Goal: Information Seeking & Learning: Find contact information

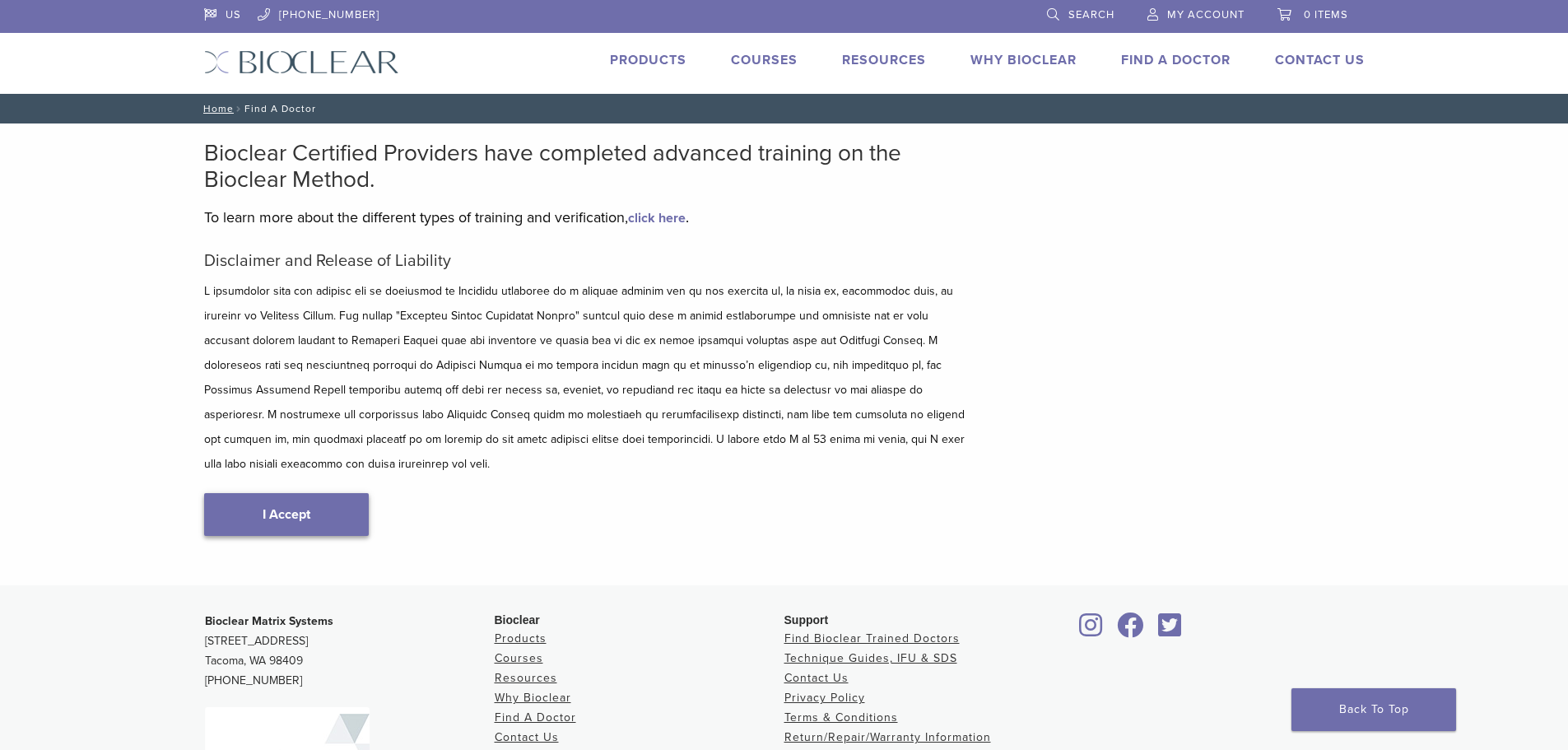
click at [296, 493] on link "I Accept" at bounding box center [286, 514] width 165 height 43
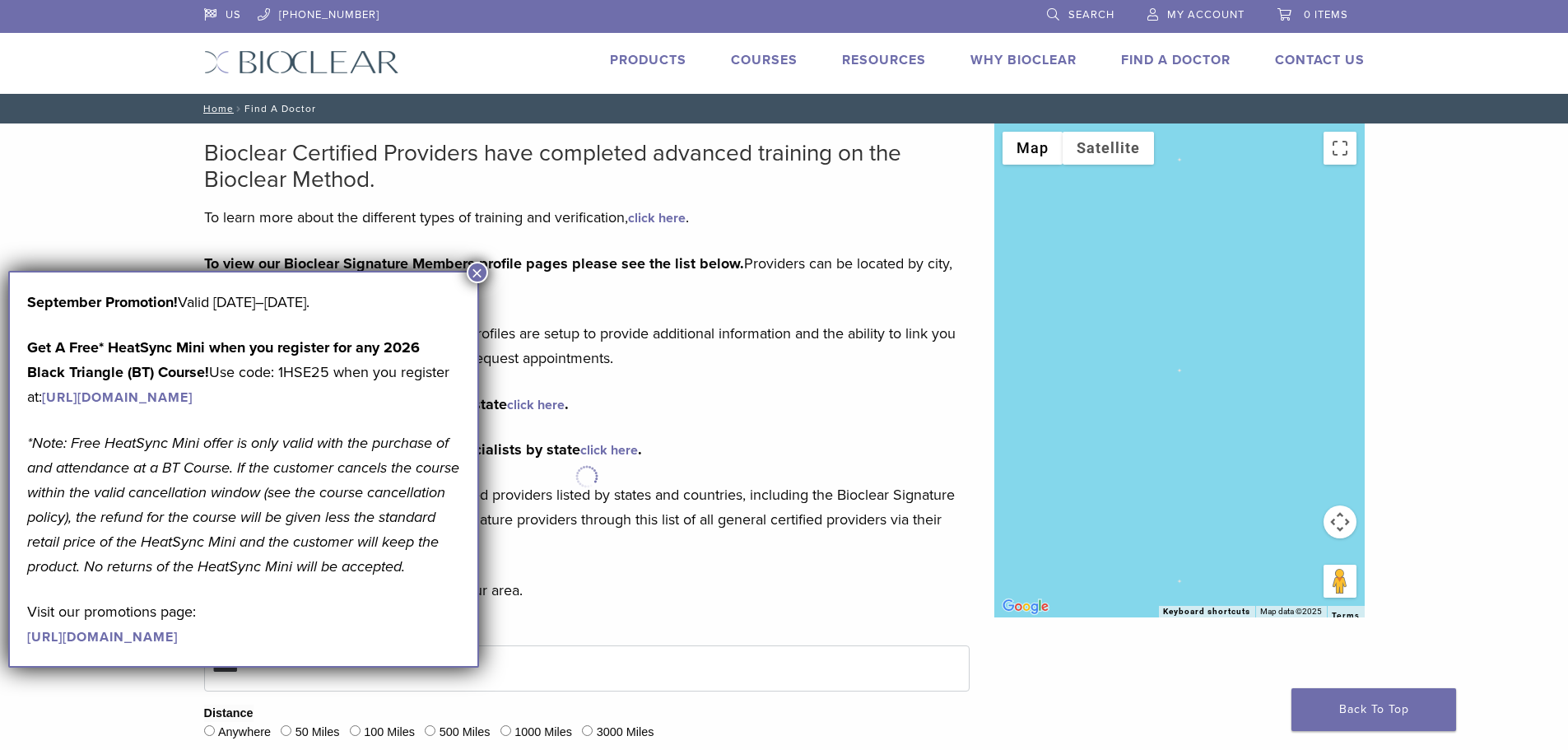
click at [758, 364] on p "These Bioclear Signature Members Web Profiles are setup to provide additional i…" at bounding box center [586, 346] width 766 height 50
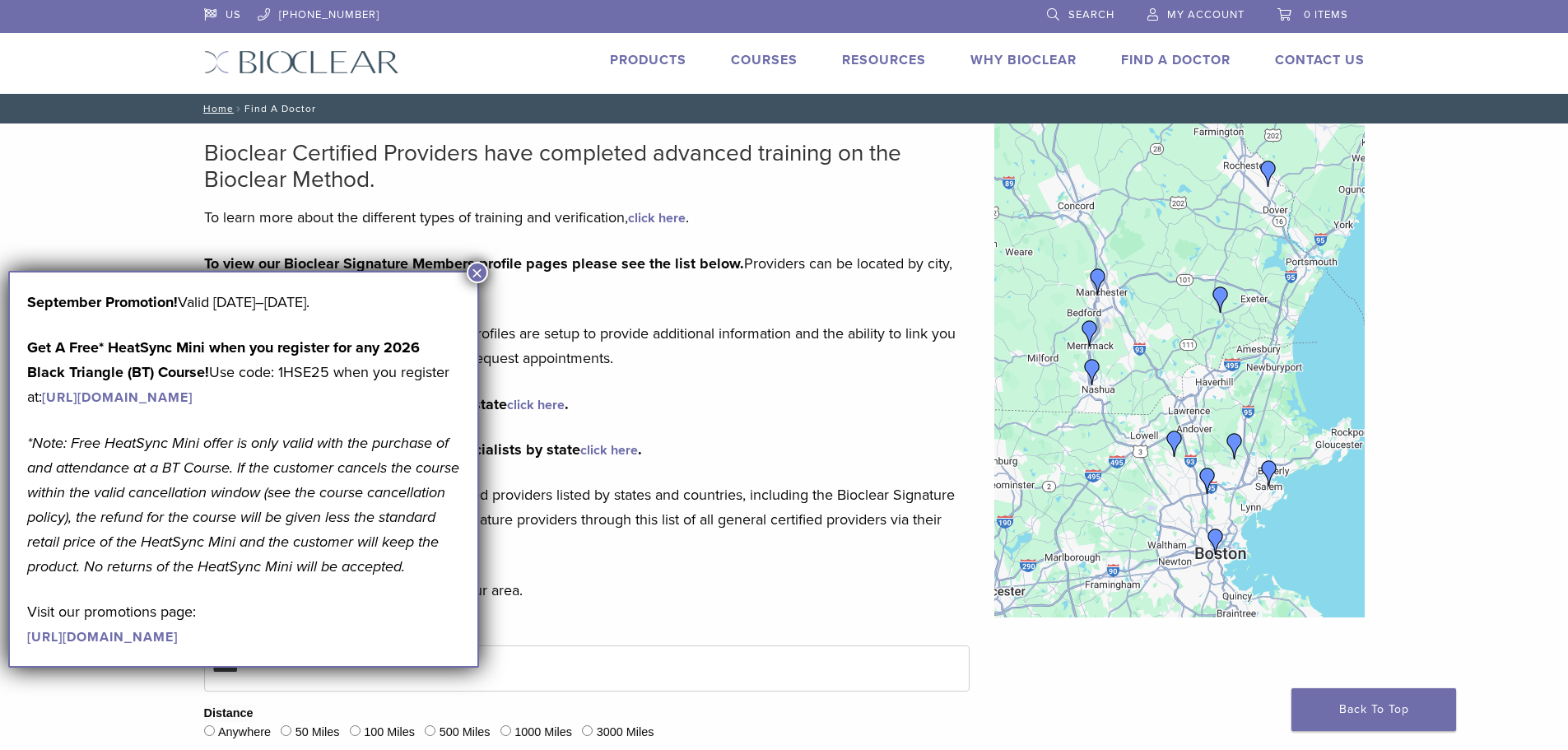
click at [478, 271] on button "×" at bounding box center [478, 273] width 22 height 22
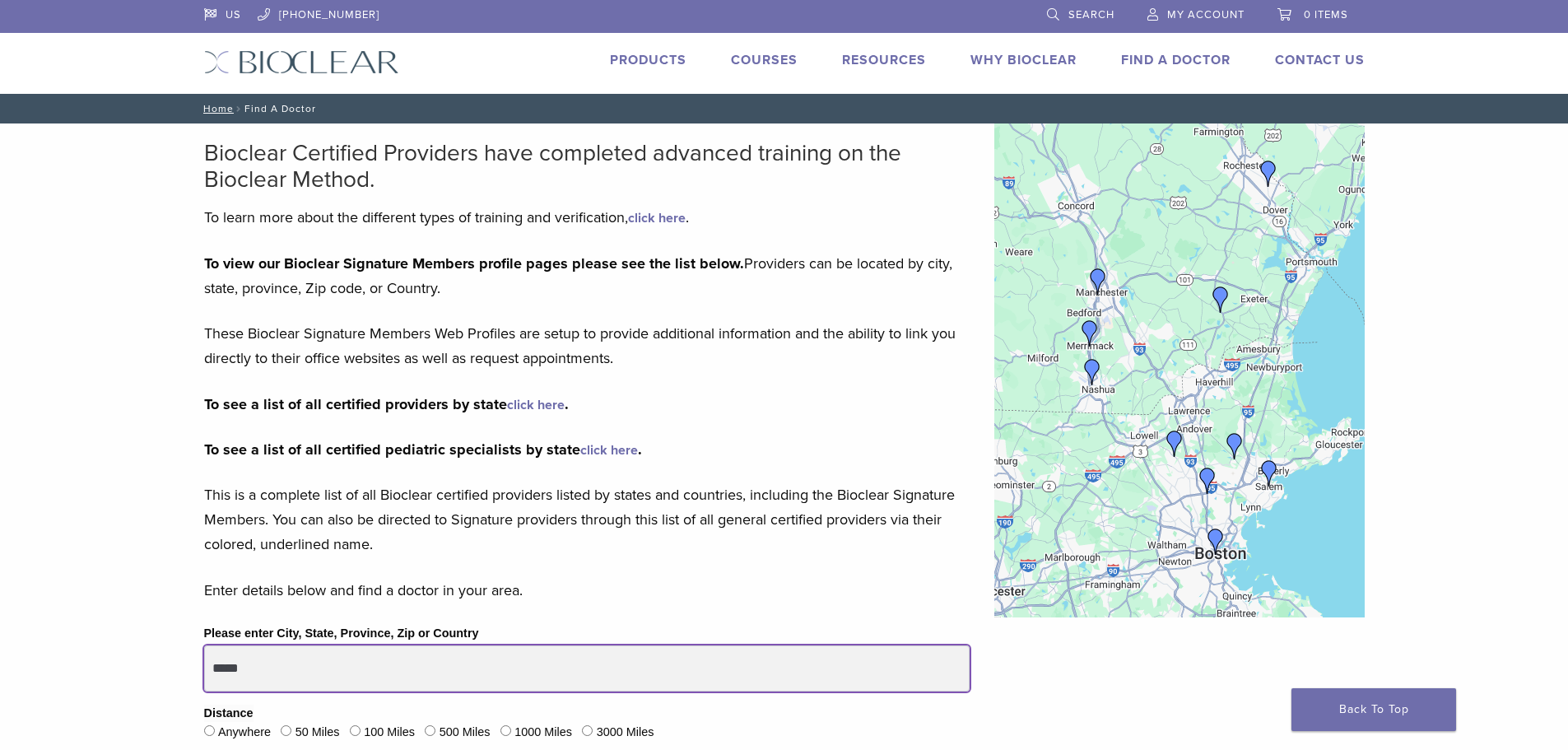
click at [291, 673] on input "*****" at bounding box center [586, 669] width 766 height 46
type input "*****"
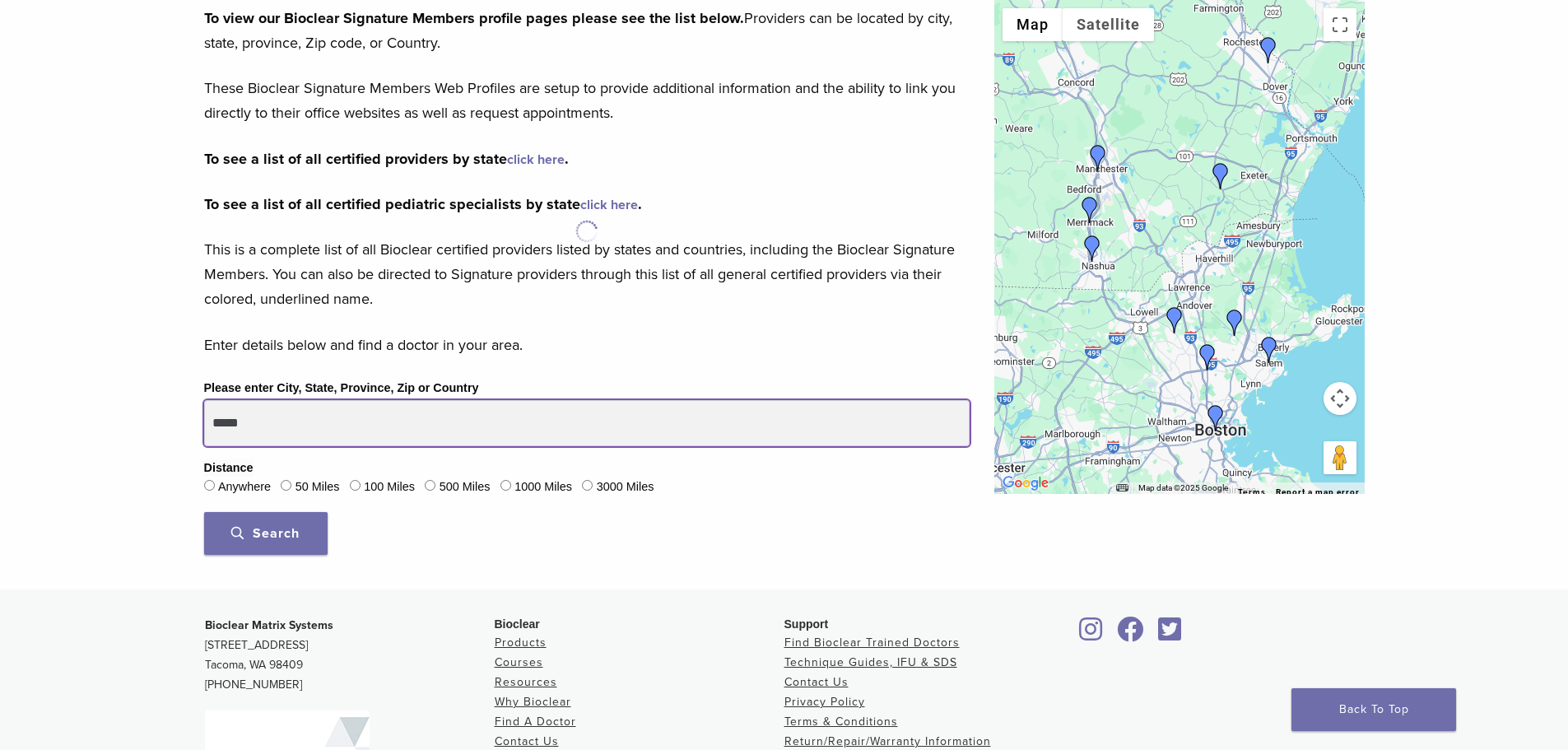
scroll to position [247, 0]
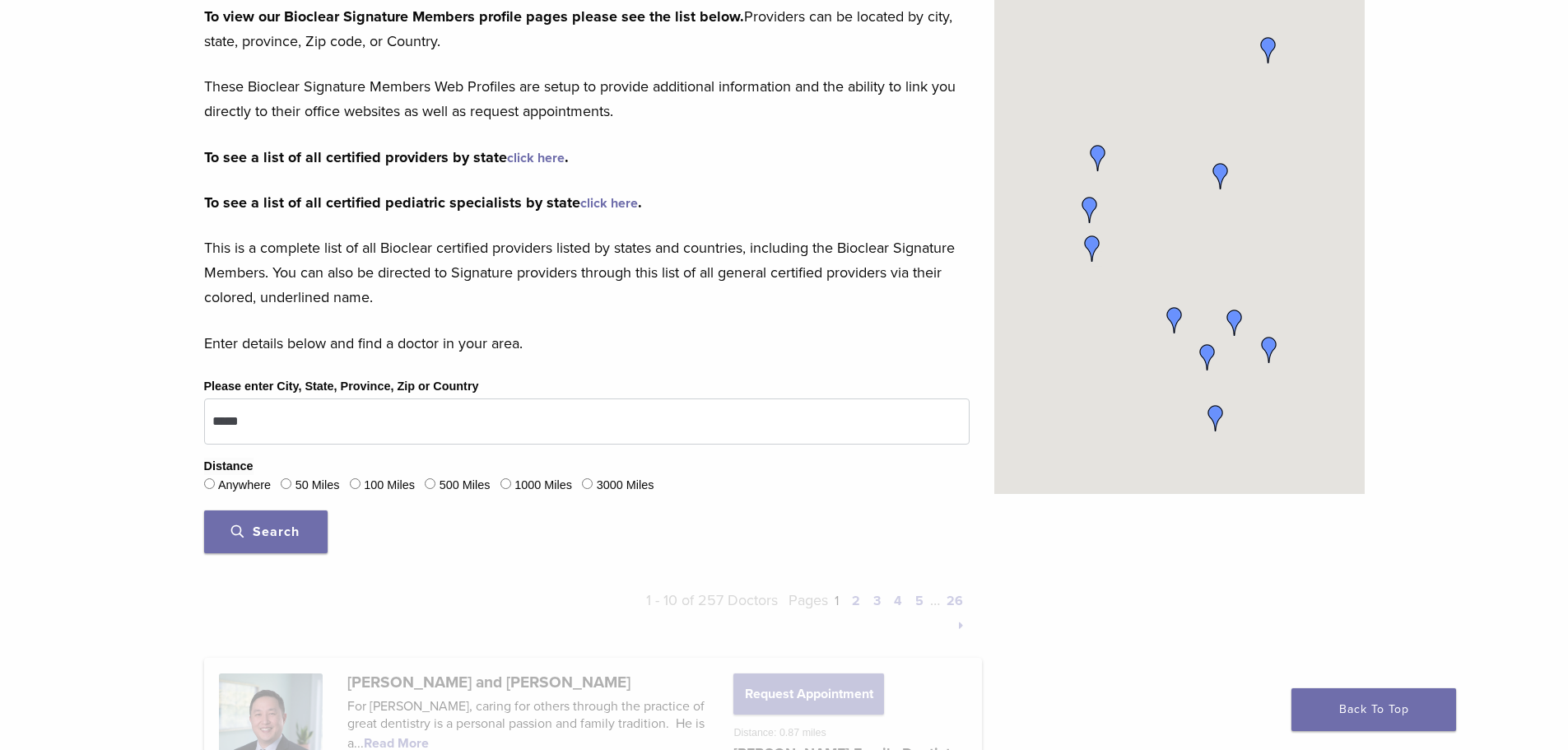
click at [266, 525] on span "Search" at bounding box center [265, 531] width 69 height 17
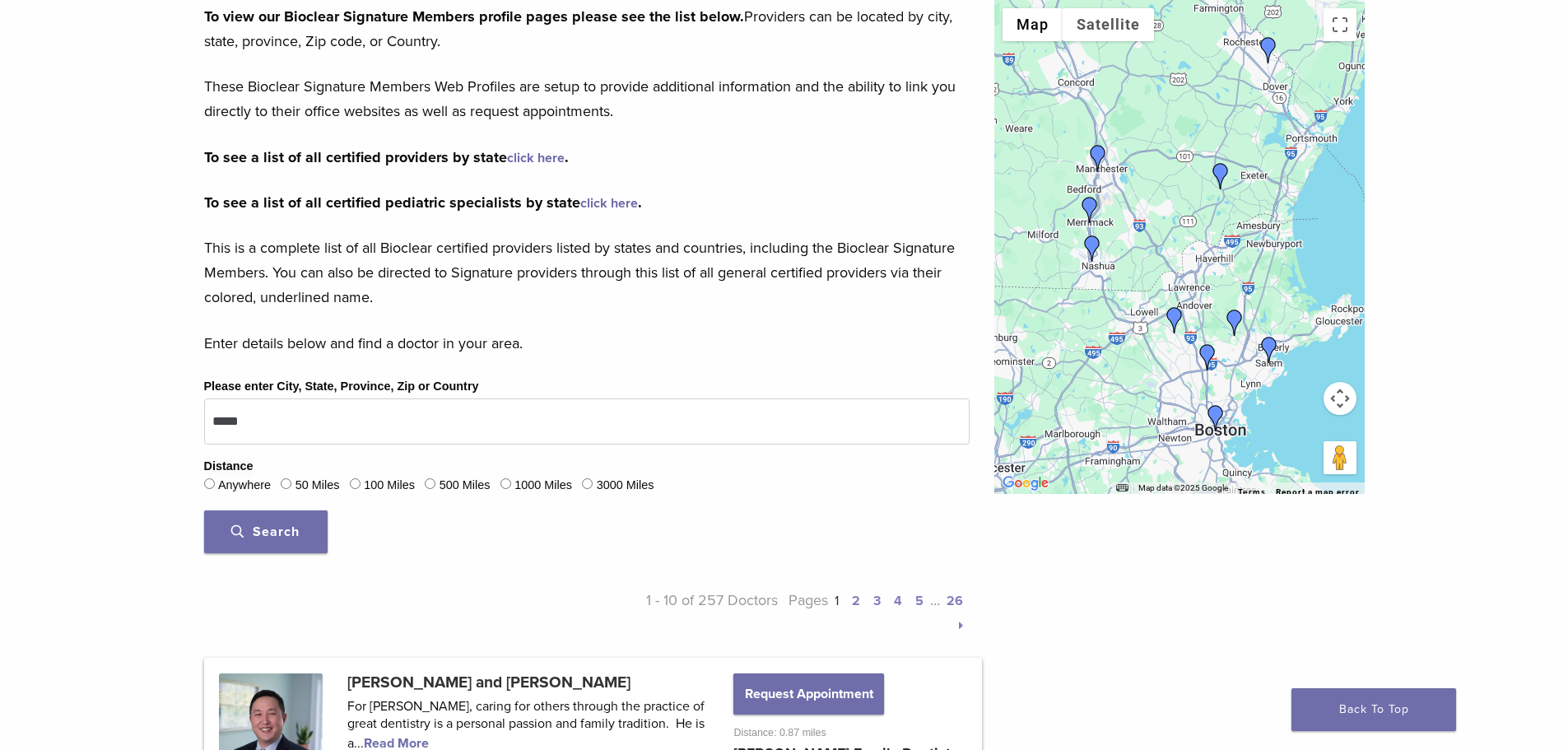
click at [1098, 153] on img "Dr. David Yue" at bounding box center [1097, 158] width 27 height 27
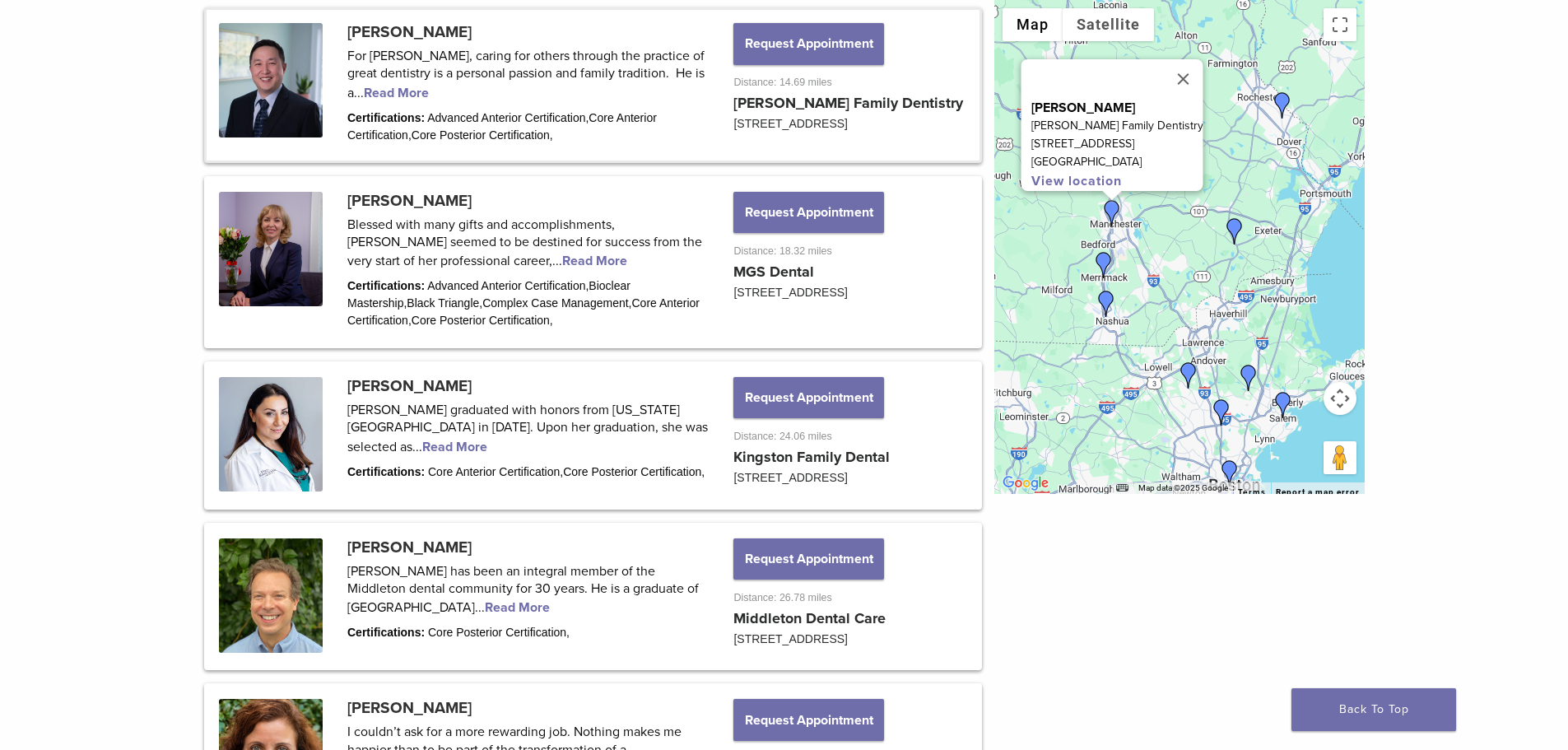
scroll to position [1271, 0]
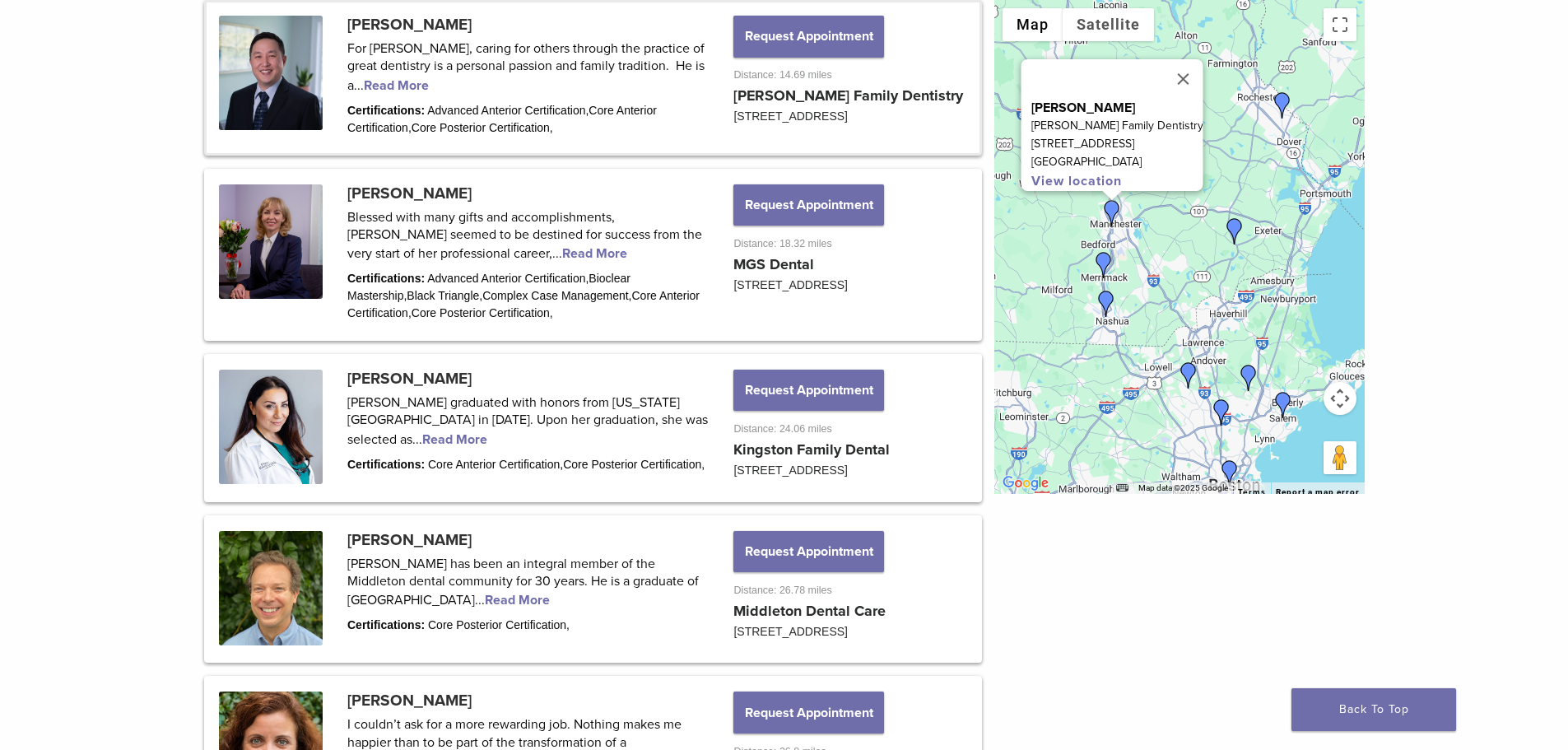
click at [381, 85] on link at bounding box center [593, 76] width 773 height 150
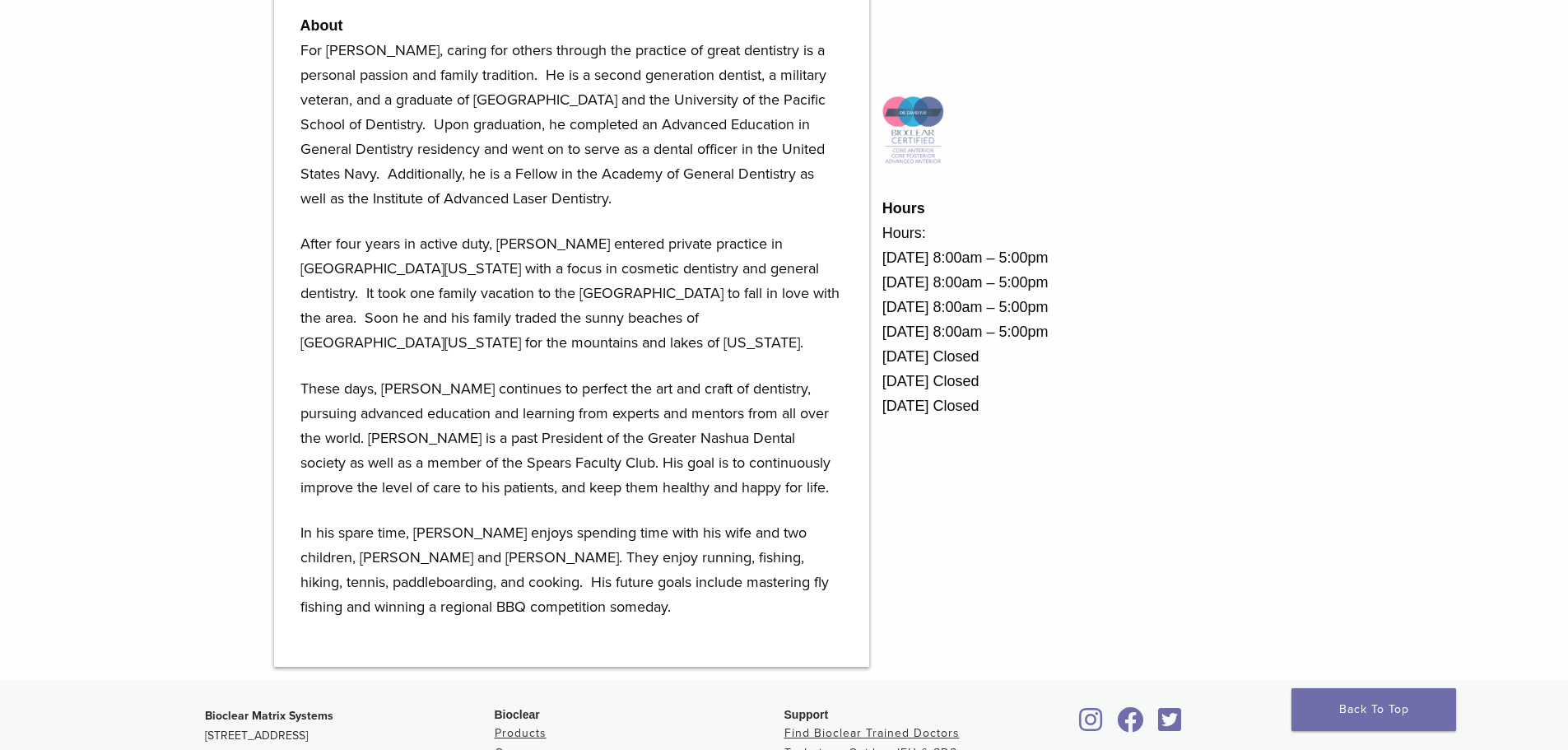
scroll to position [761, 0]
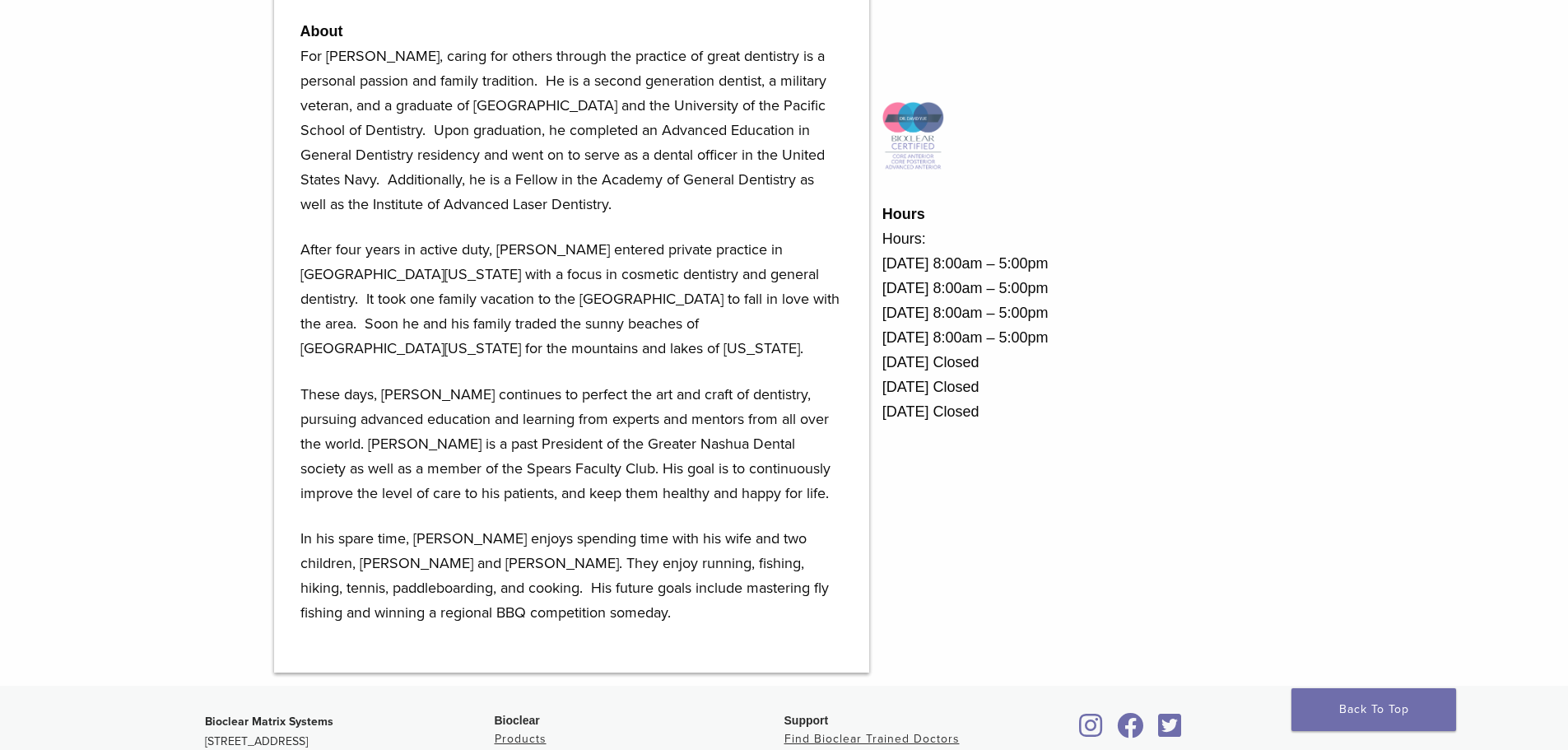
click at [705, 305] on p "After four years in active duty, Dr. Yue entered private practice in Southern C…" at bounding box center [571, 299] width 542 height 123
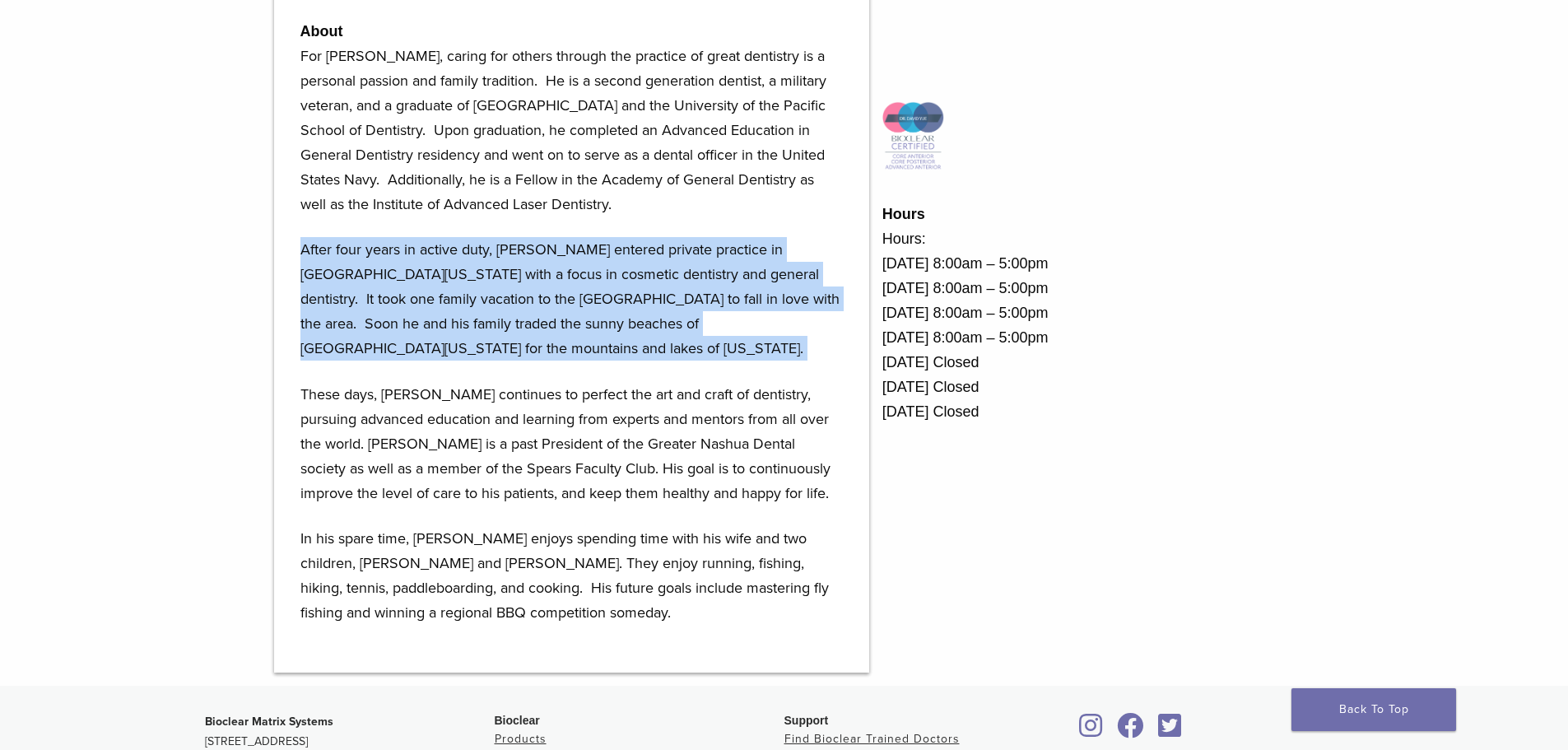
click at [705, 305] on p "After four years in active duty, Dr. Yue entered private practice in Southern C…" at bounding box center [571, 299] width 542 height 123
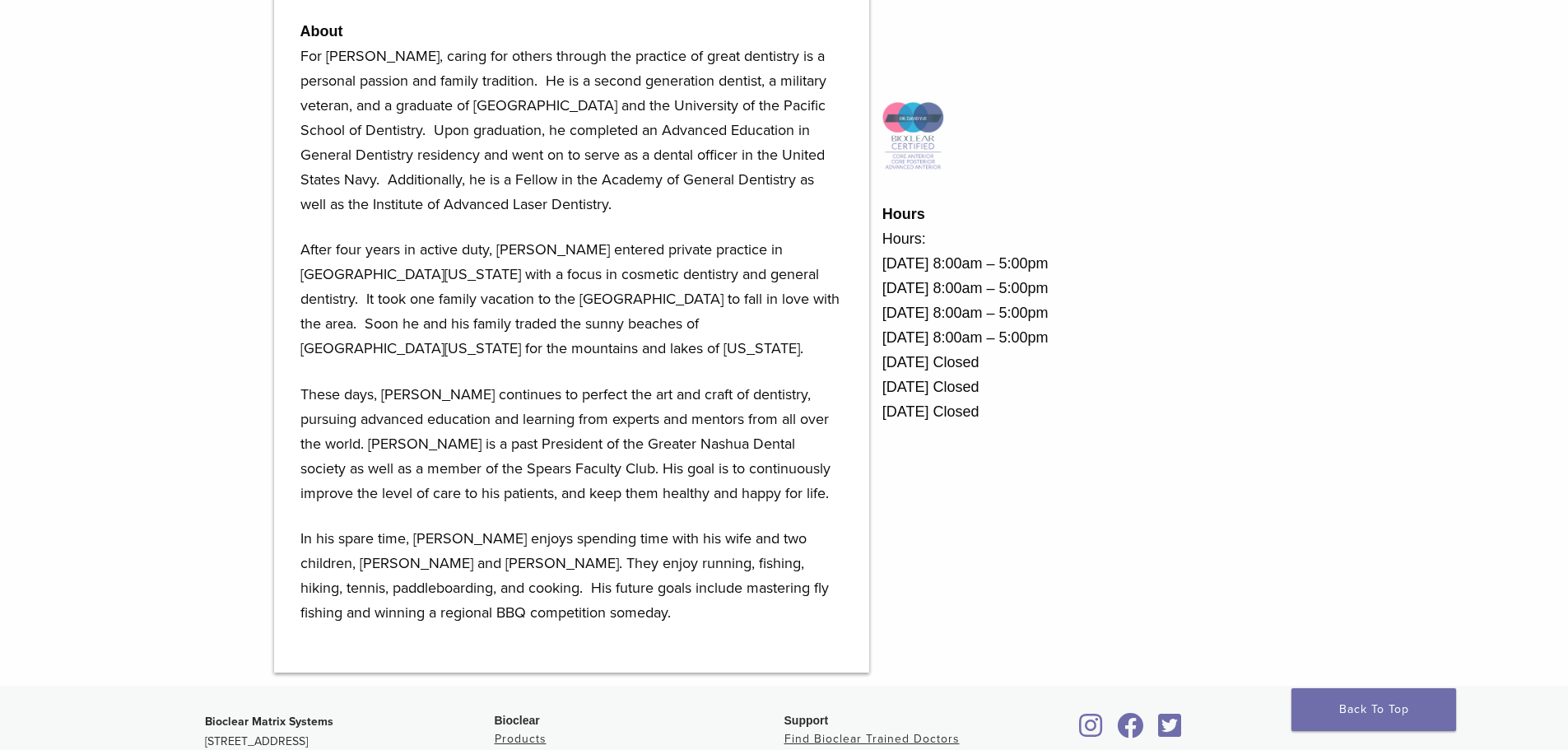
click at [508, 121] on p "For Dr. Yue, caring for others through the practice of great dentistry is a per…" at bounding box center [571, 130] width 542 height 173
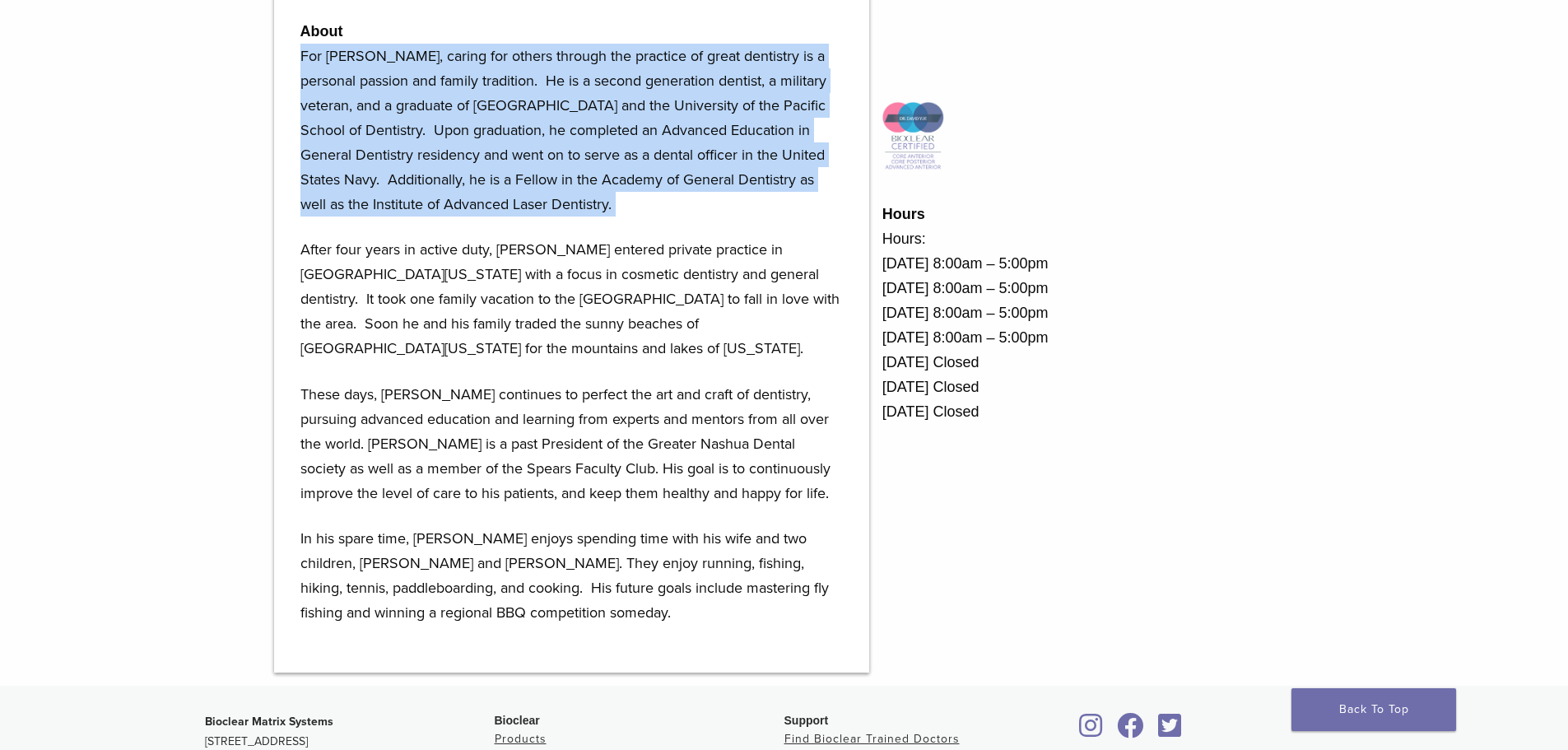
click at [508, 121] on p "For Dr. Yue, caring for others through the practice of great dentistry is a per…" at bounding box center [571, 130] width 542 height 173
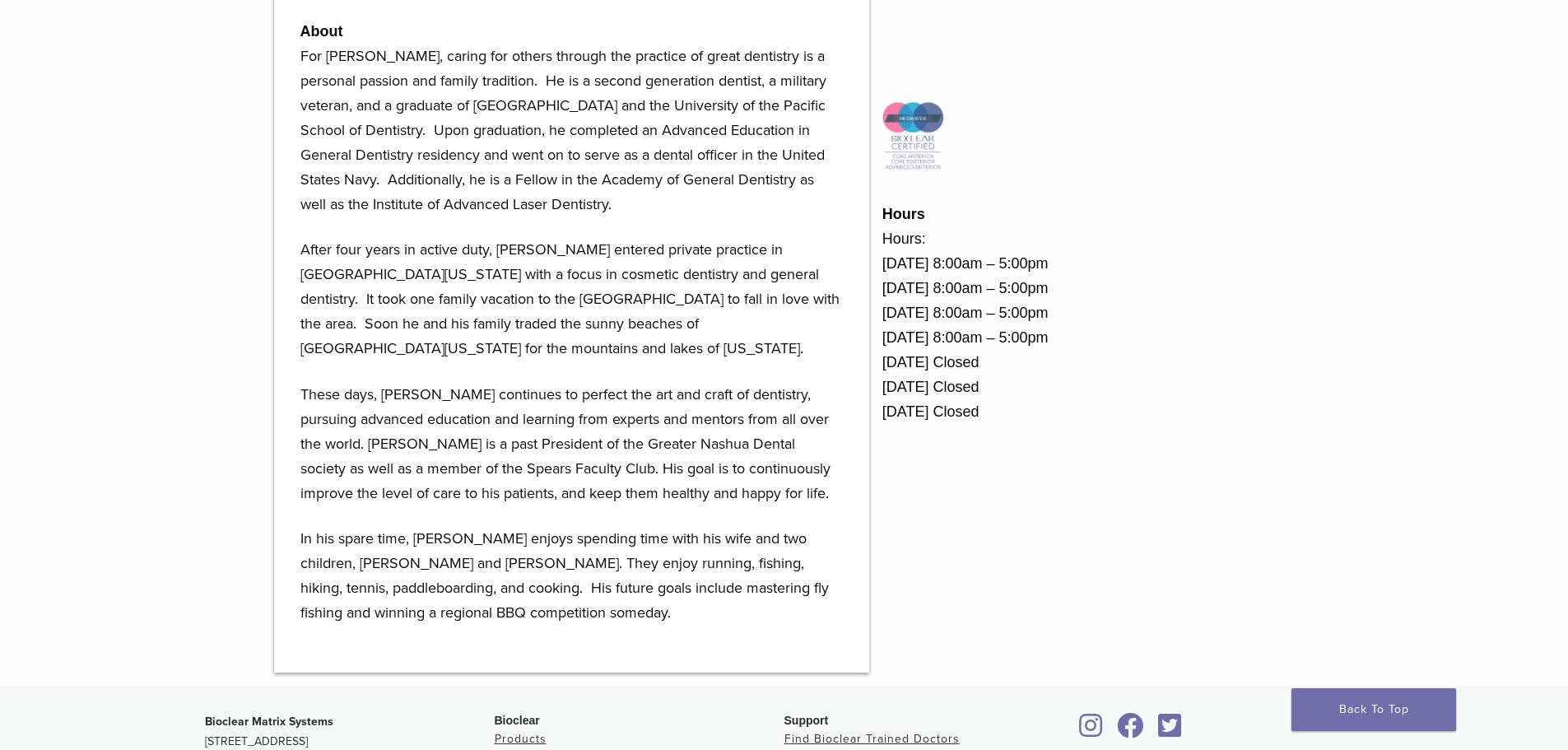
click at [508, 121] on p "For Dr. Yue, caring for others through the practice of great dentistry is a per…" at bounding box center [571, 130] width 542 height 173
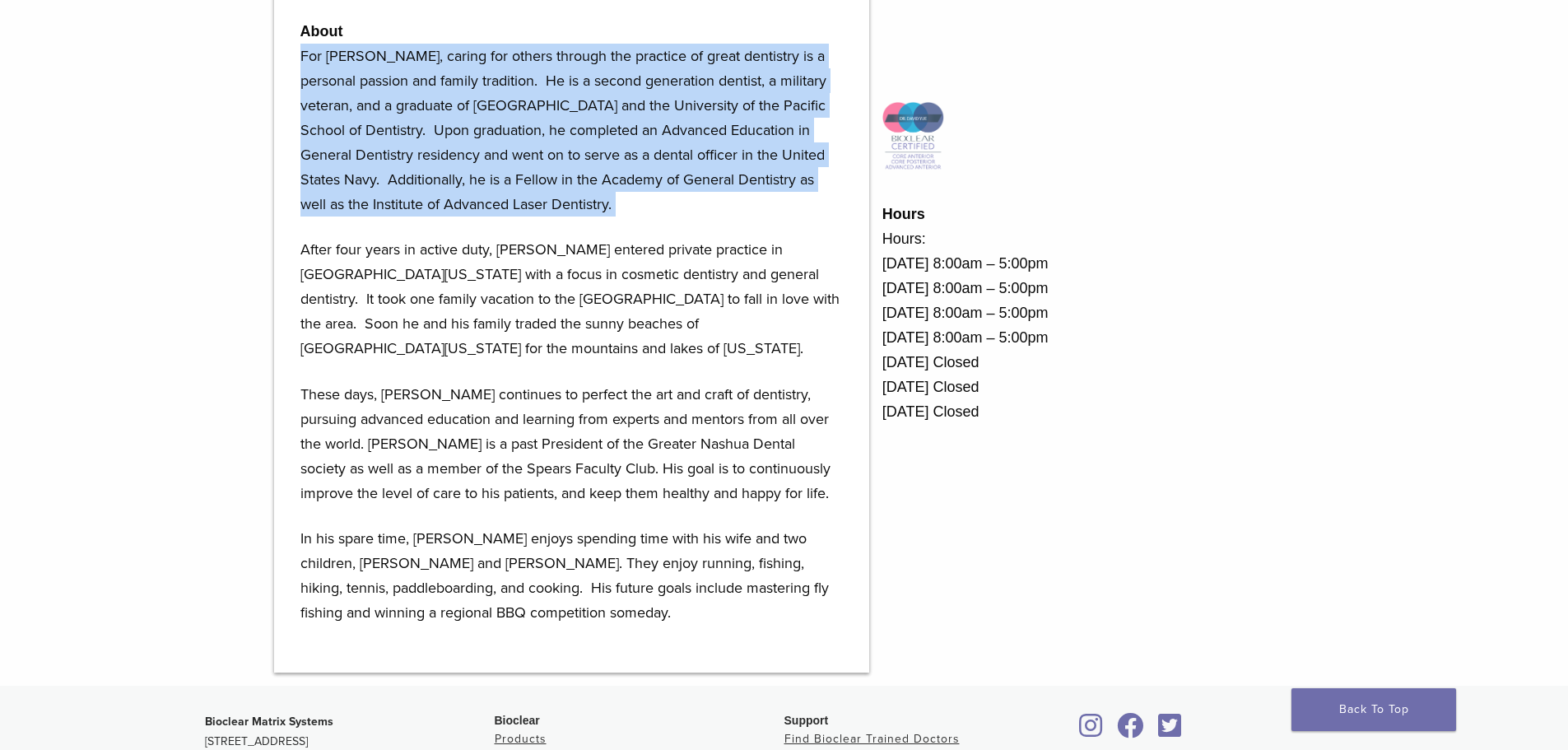
click at [508, 121] on p "For Dr. Yue, caring for others through the practice of great dentistry is a per…" at bounding box center [571, 130] width 542 height 173
click at [652, 187] on p "For Dr. Yue, caring for others through the practice of great dentistry is a per…" at bounding box center [571, 130] width 542 height 173
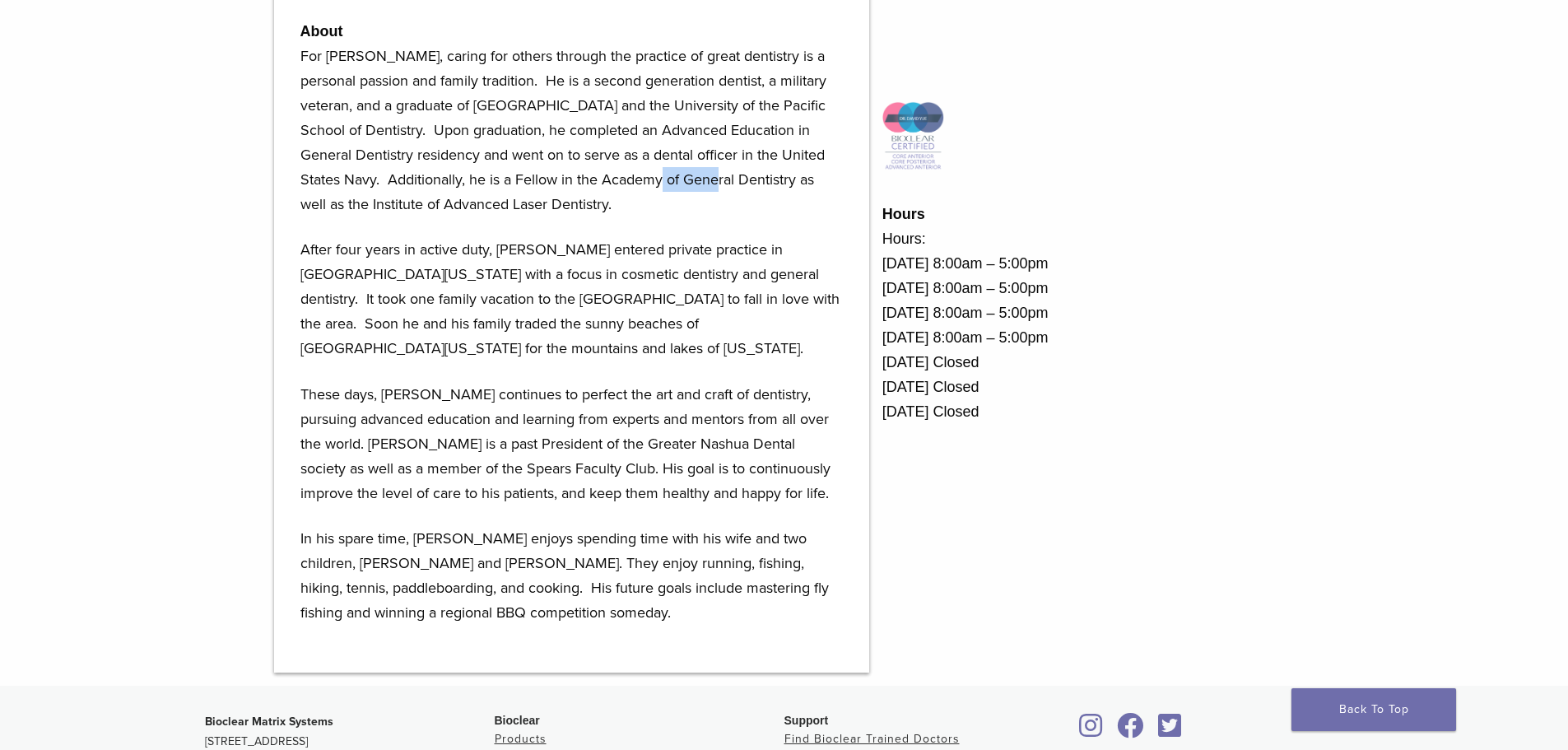
click at [652, 187] on p "For Dr. Yue, caring for others through the practice of great dentistry is a per…" at bounding box center [571, 130] width 542 height 173
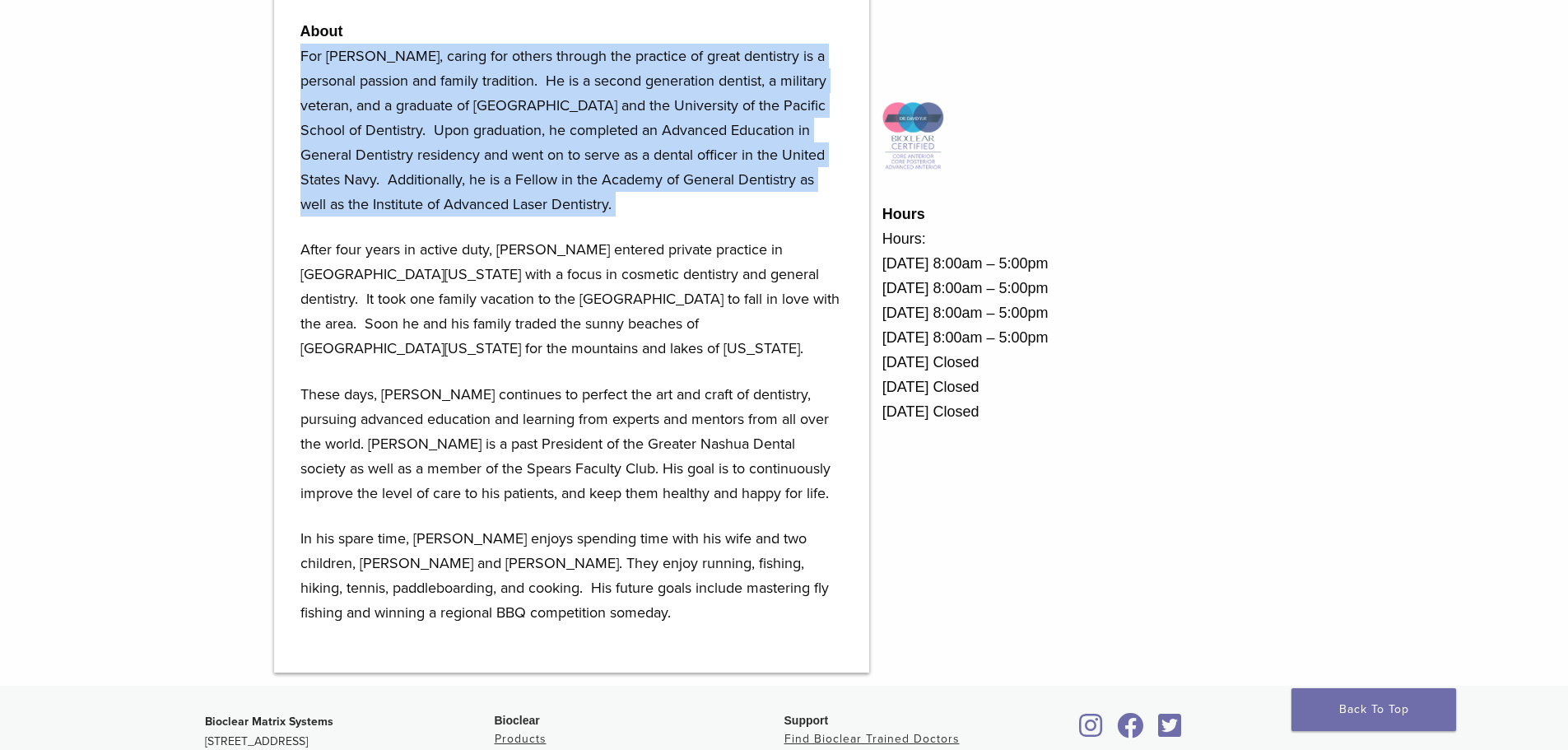
click at [652, 187] on p "For Dr. Yue, caring for others through the practice of great dentistry is a per…" at bounding box center [571, 130] width 542 height 173
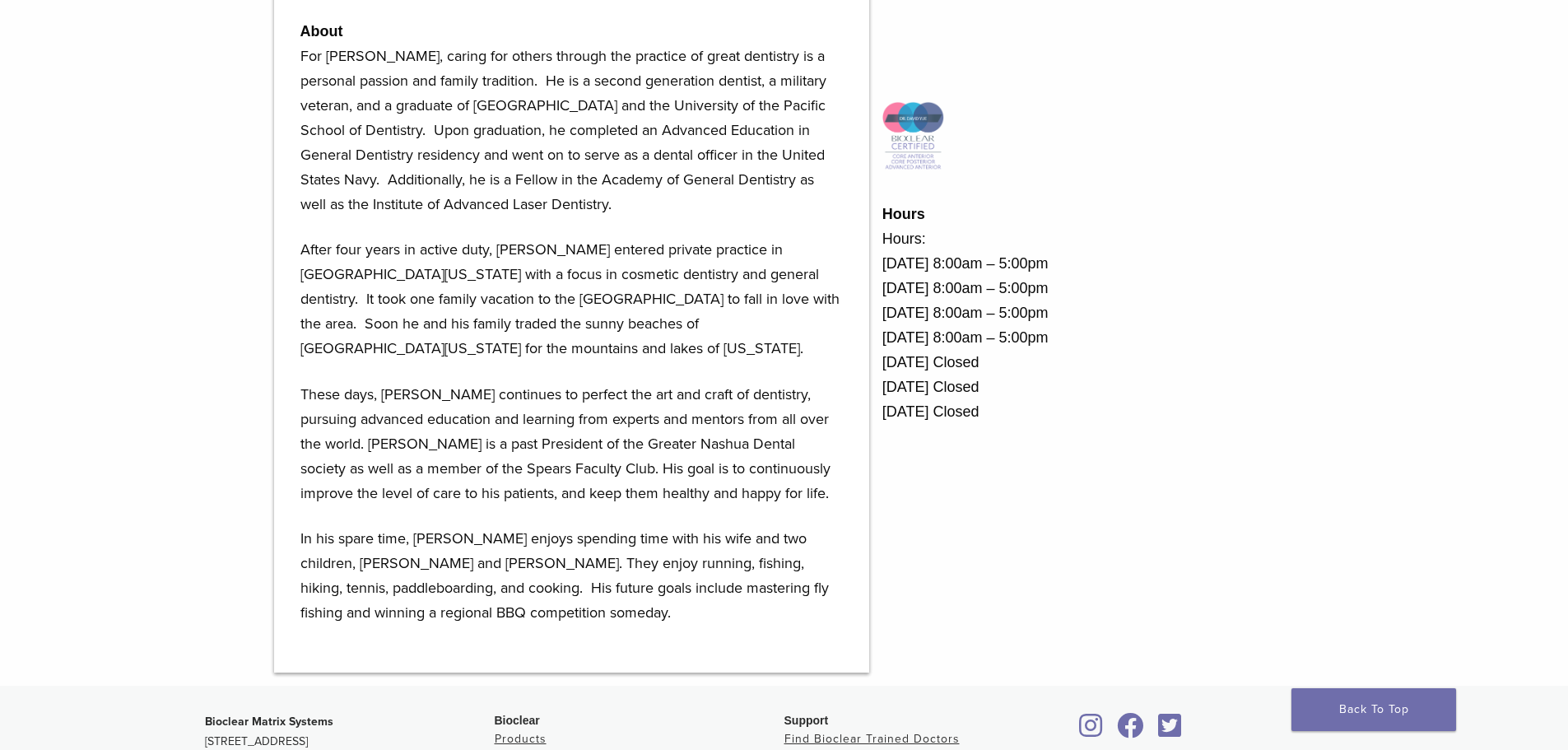
click at [619, 252] on p "After four years in active duty, Dr. Yue entered private practice in Southern C…" at bounding box center [571, 299] width 542 height 123
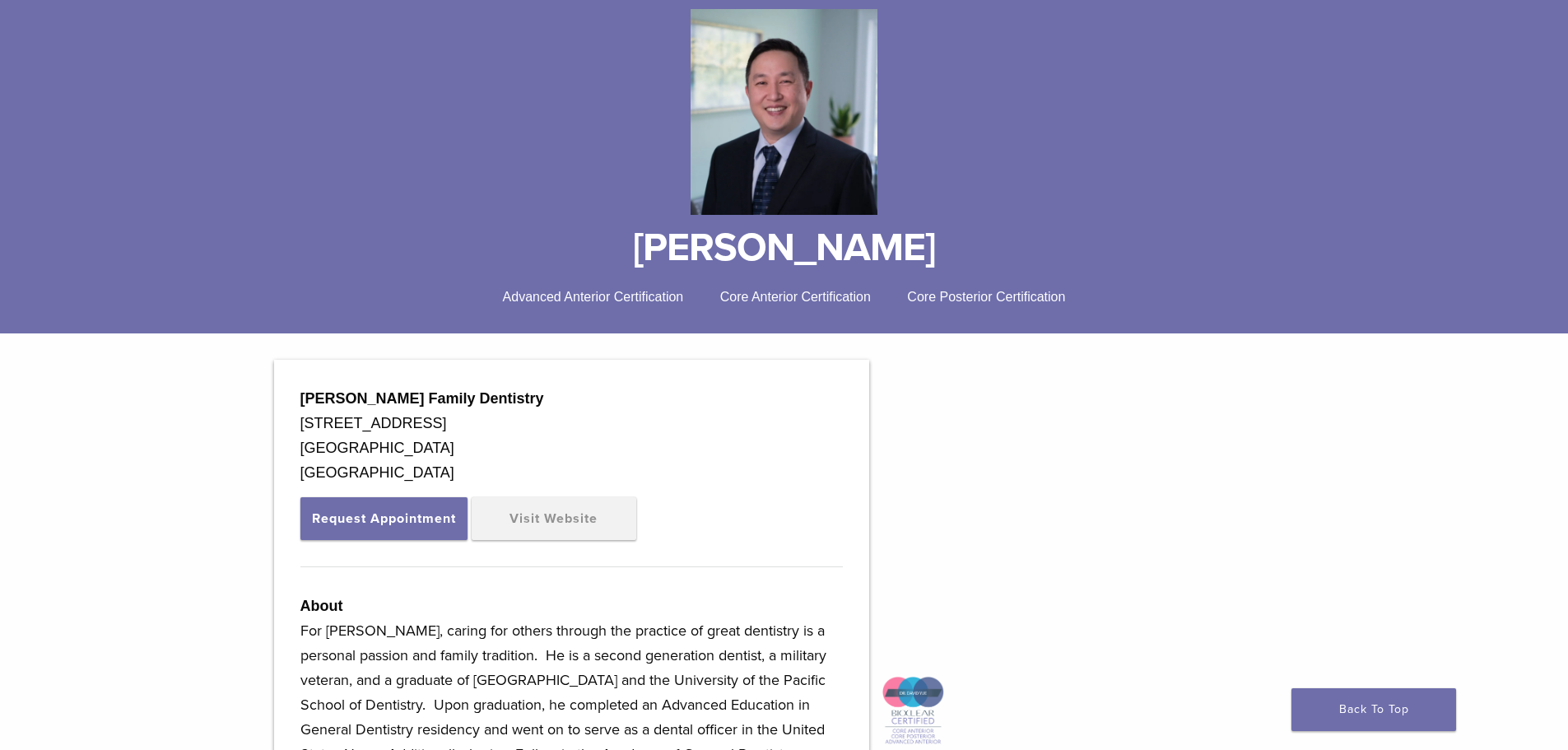
scroll to position [185, 0]
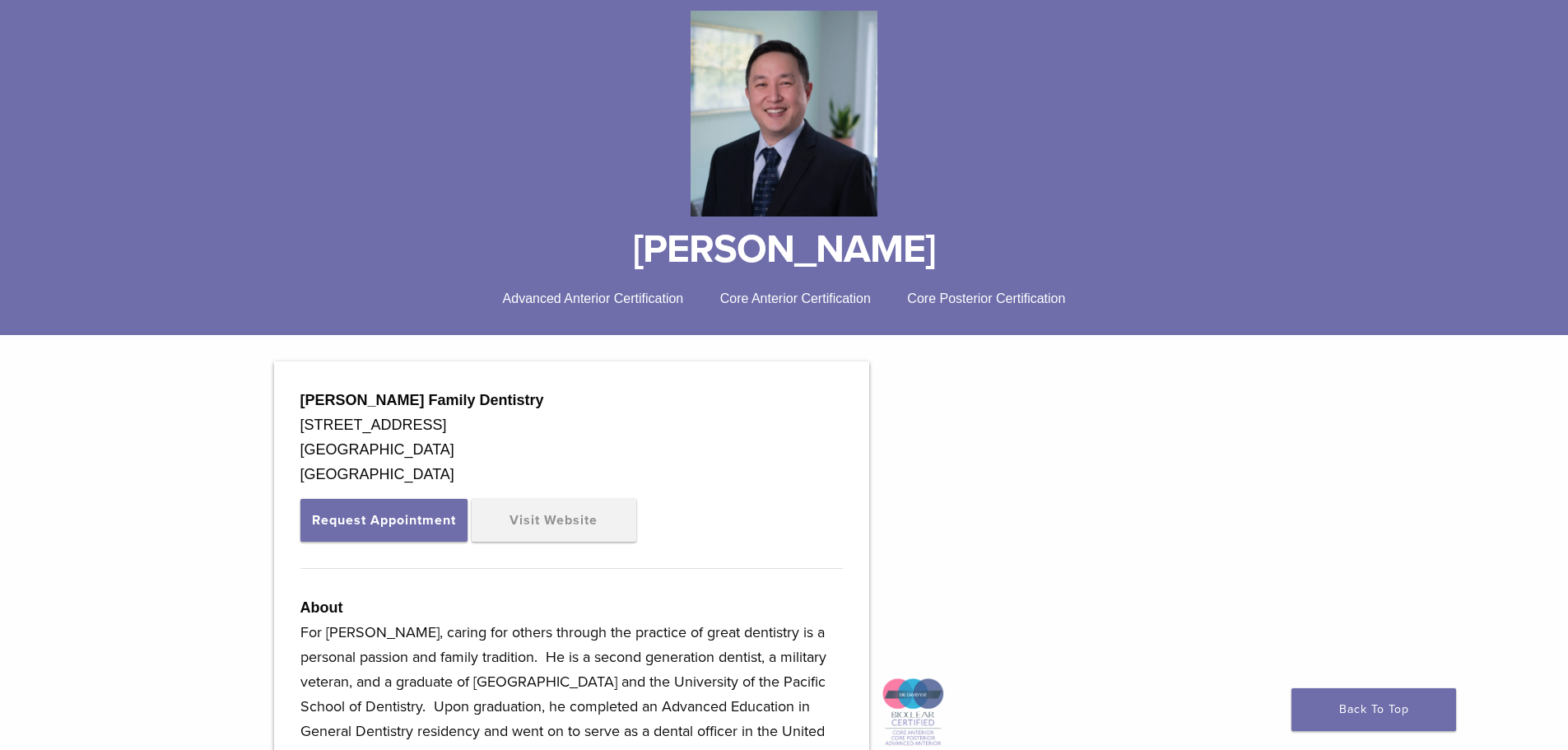
click at [518, 300] on span "Advanced Anterior Certification" at bounding box center [593, 298] width 181 height 14
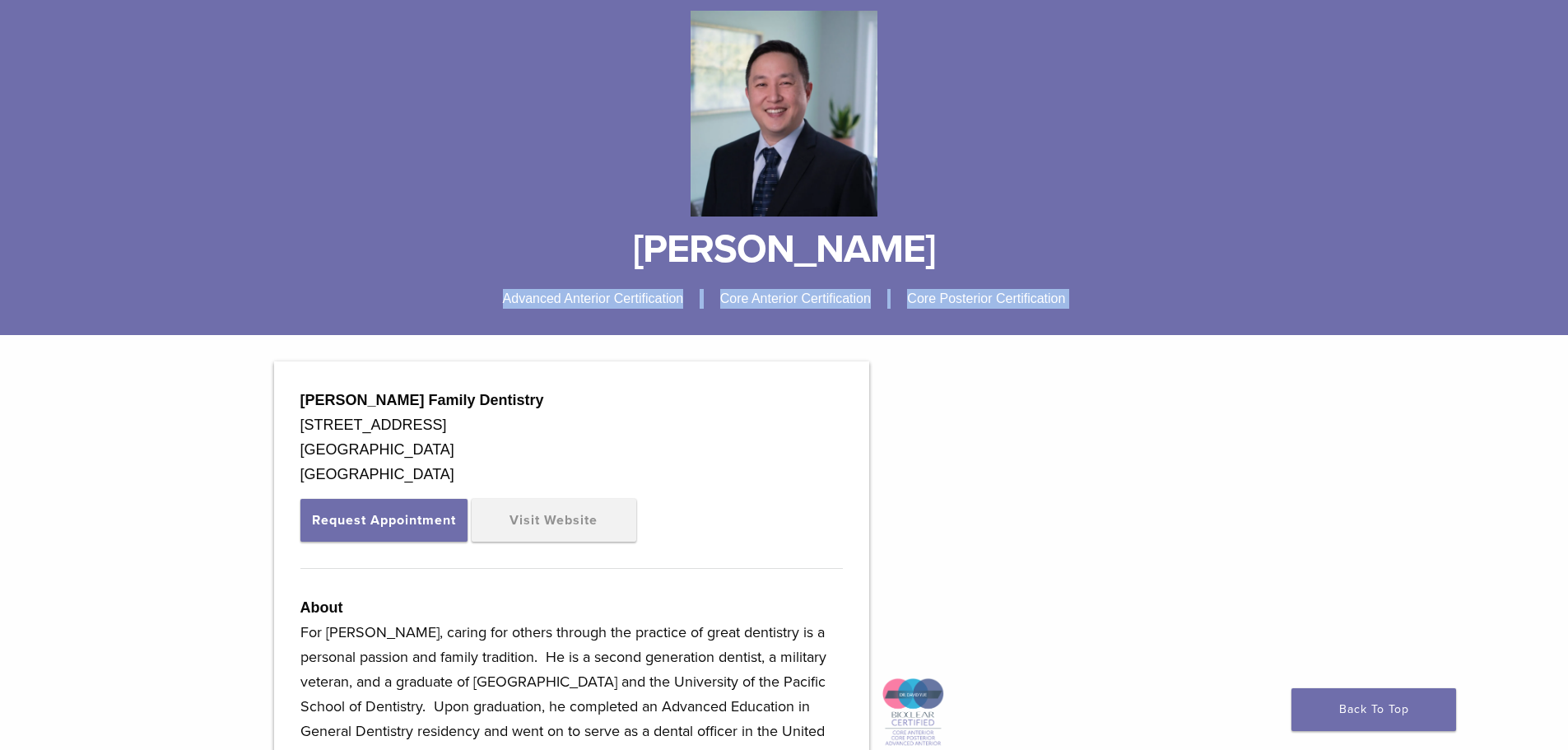
click at [518, 300] on span "Advanced Anterior Certification" at bounding box center [593, 298] width 181 height 14
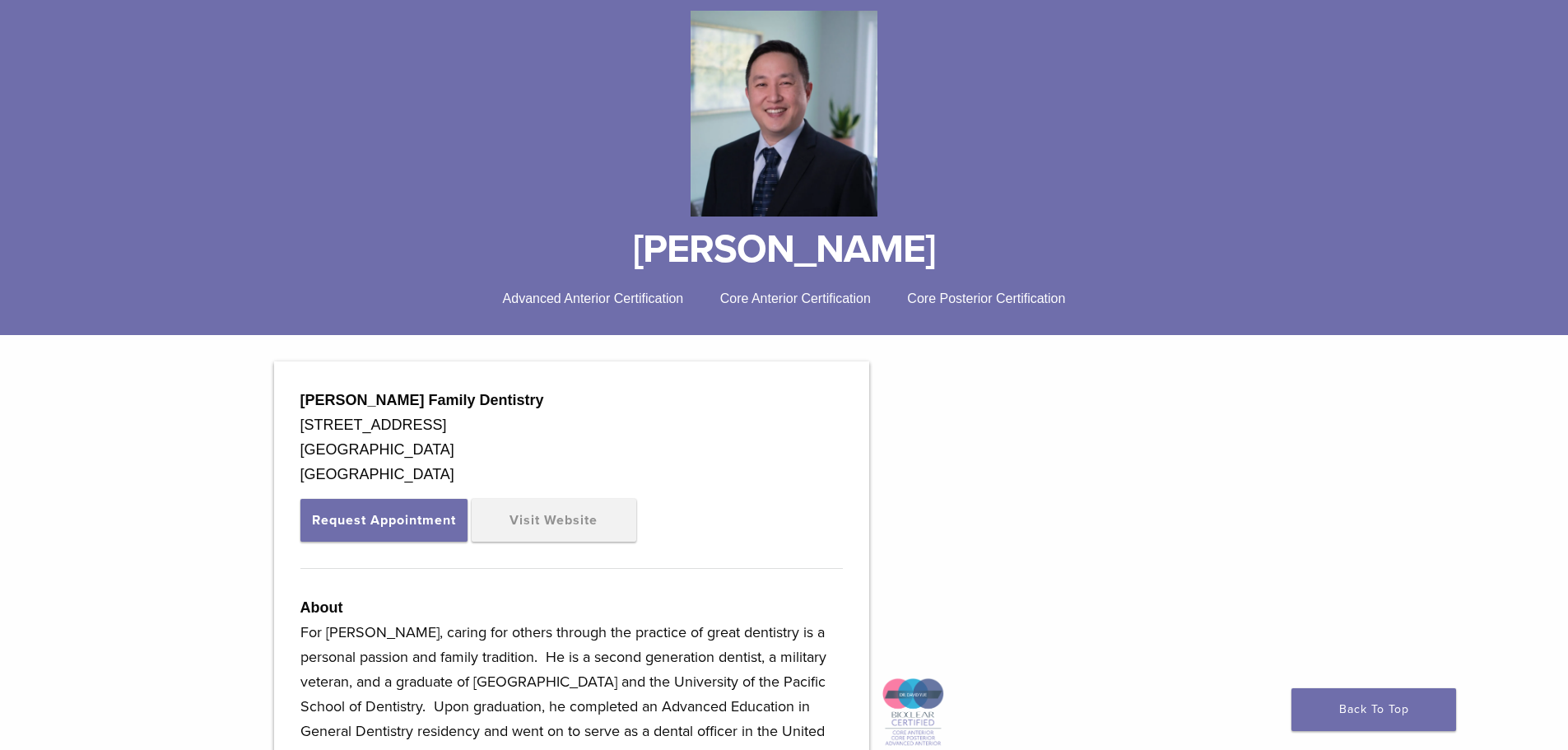
click at [999, 286] on div "< Back to list Dr. David Yue Advanced Anterior Certification Core Anterior Cert…" at bounding box center [784, 143] width 1185 height 331
click at [911, 296] on span "Core Posterior Certification" at bounding box center [985, 298] width 158 height 14
click at [794, 314] on div "< Back to list Dr. David Yue Advanced Anterior Certification Core Anterior Cert…" at bounding box center [784, 149] width 1568 height 371
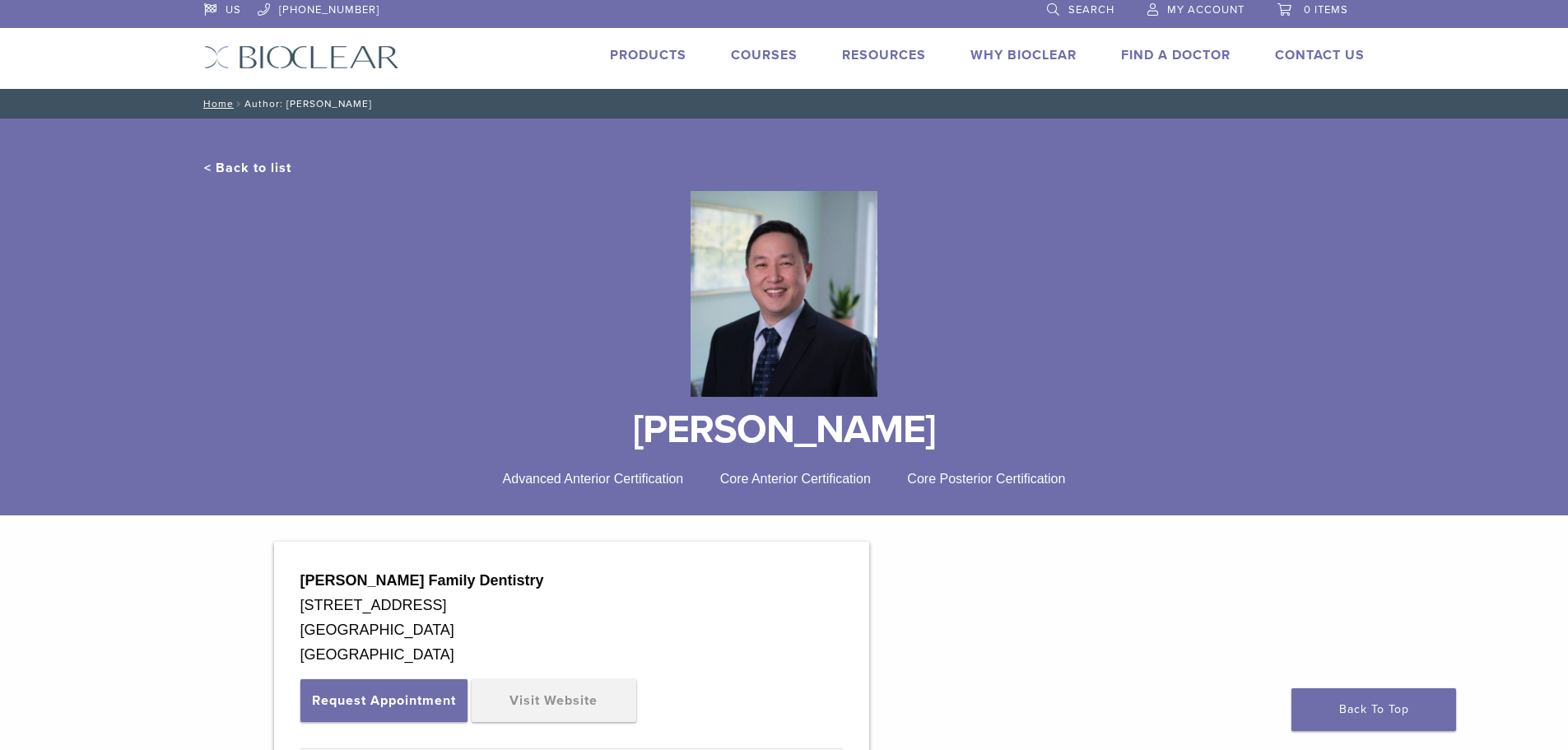
scroll to position [0, 0]
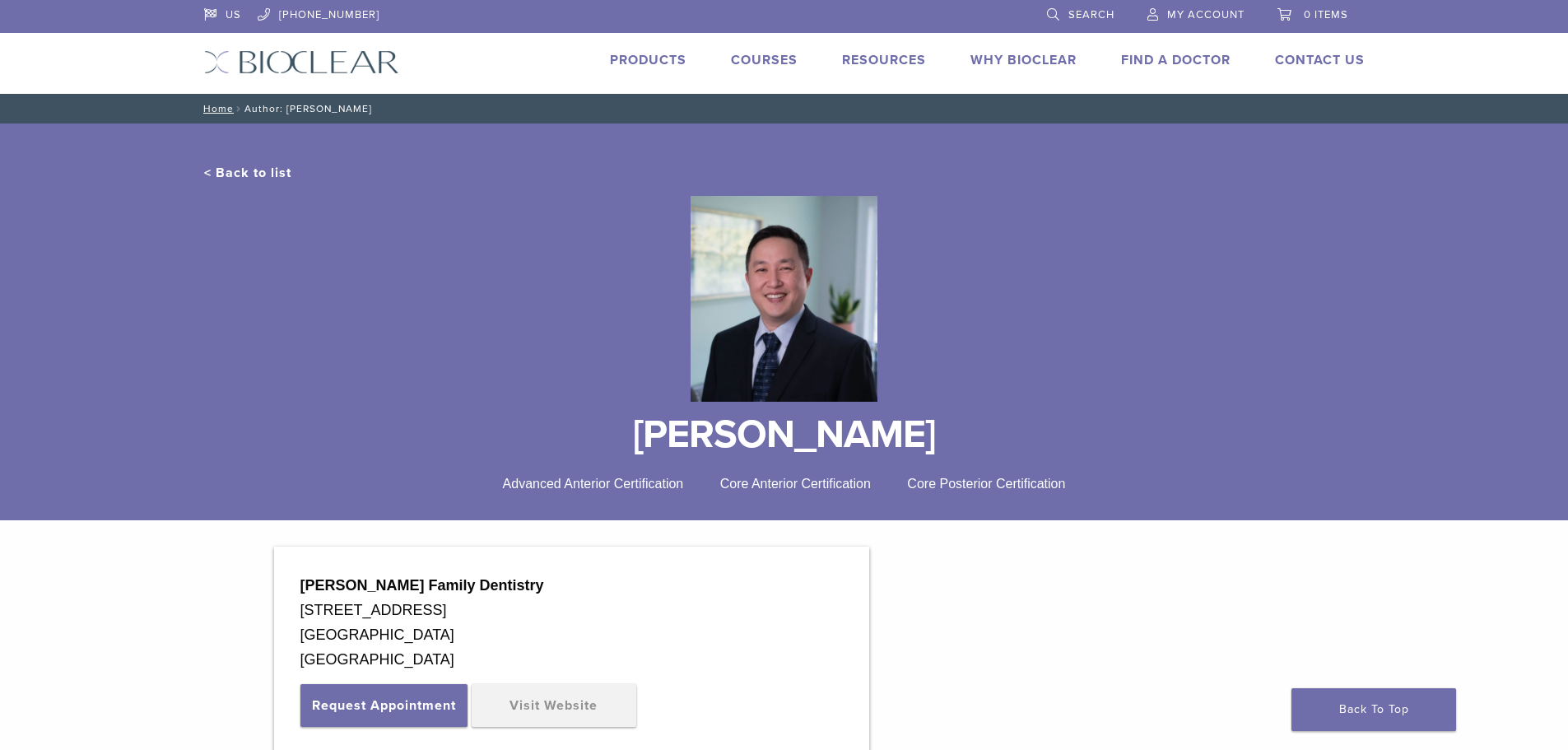
click at [251, 166] on link "< Back to list" at bounding box center [247, 173] width 87 height 17
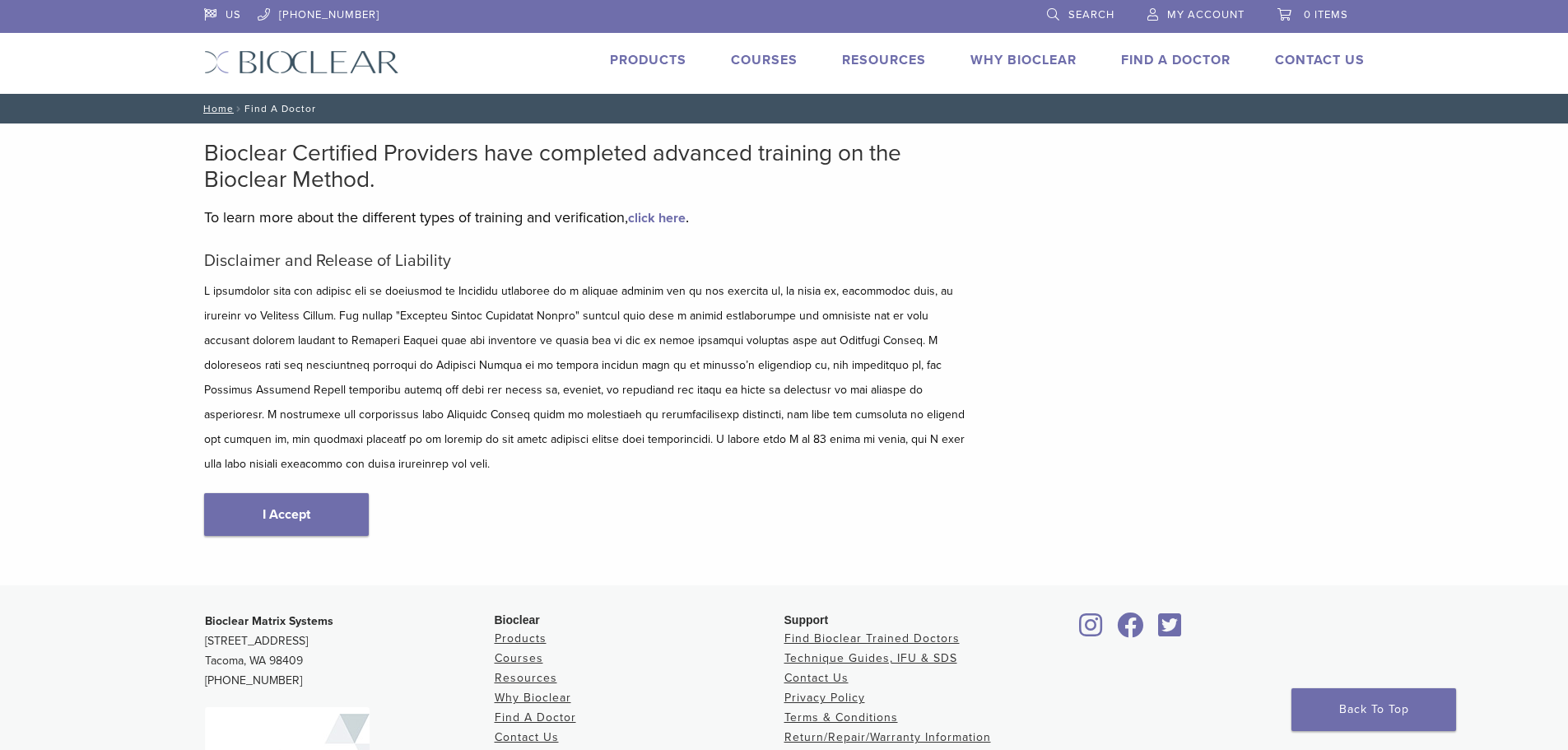
click at [633, 311] on p at bounding box center [586, 377] width 766 height 198
click at [284, 493] on link "I Accept" at bounding box center [286, 514] width 165 height 43
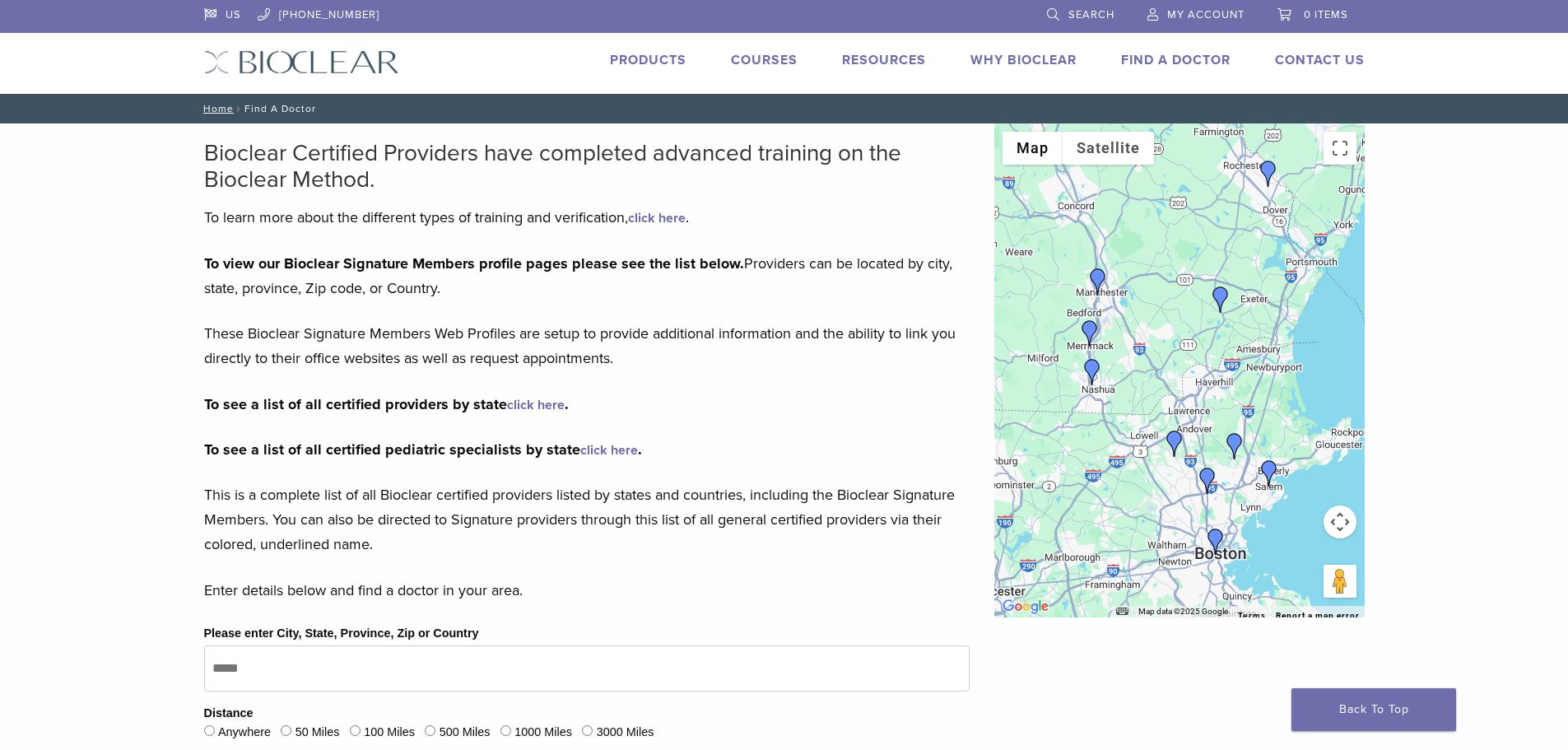
scroll to position [247, 0]
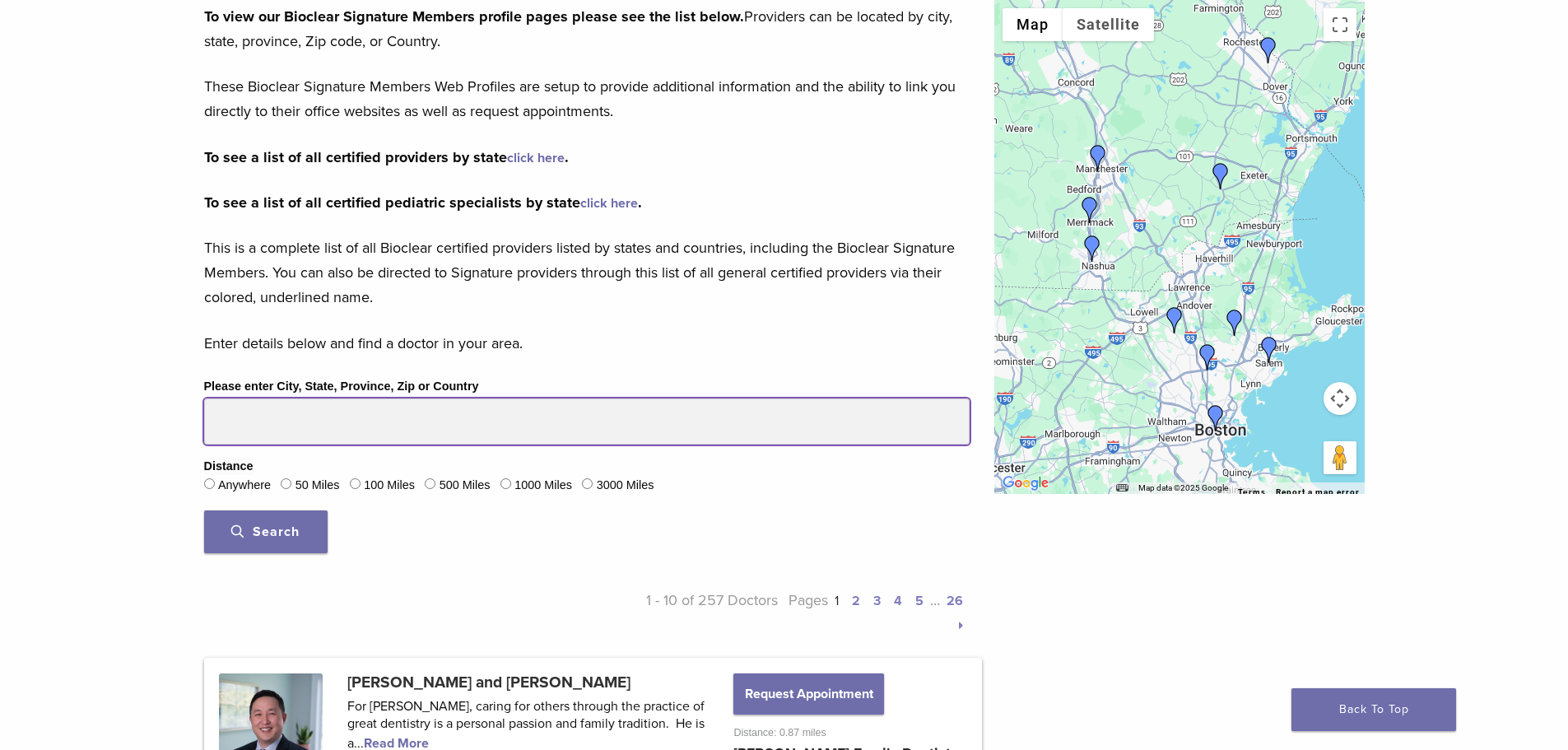
click at [276, 427] on input "Please enter City, State, Province, Zip or Country" at bounding box center [586, 421] width 766 height 46
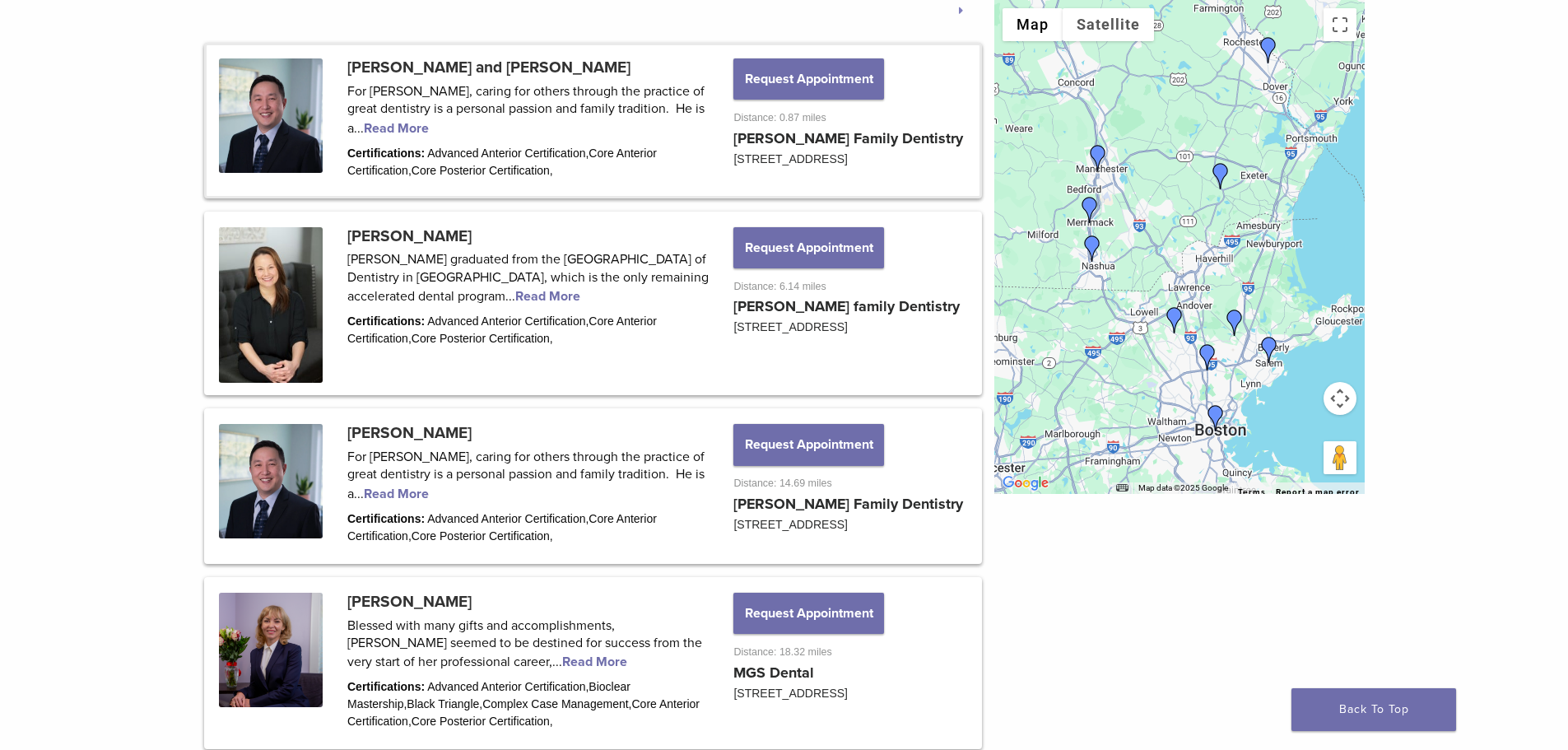
scroll to position [824, 0]
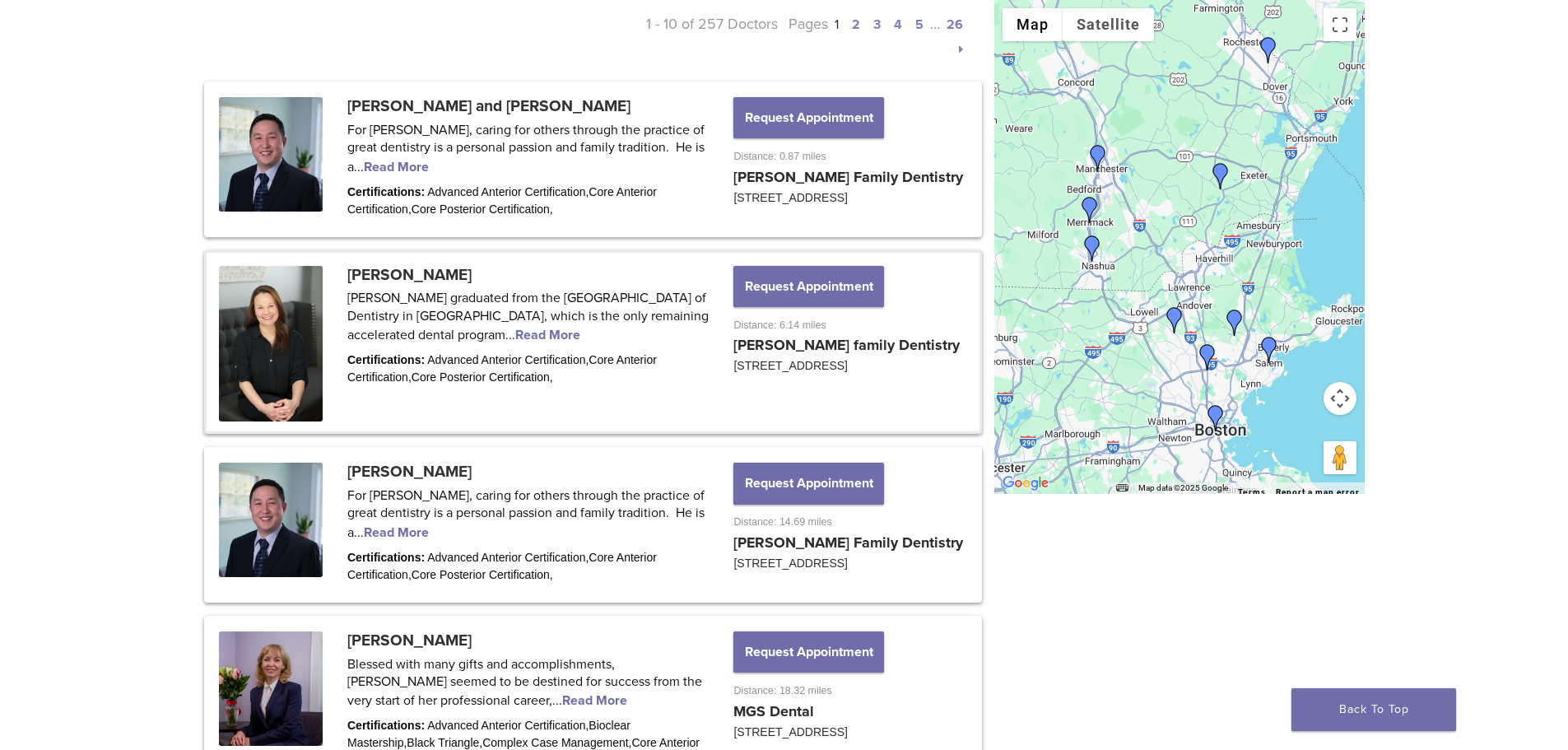
click at [549, 334] on link at bounding box center [593, 342] width 773 height 180
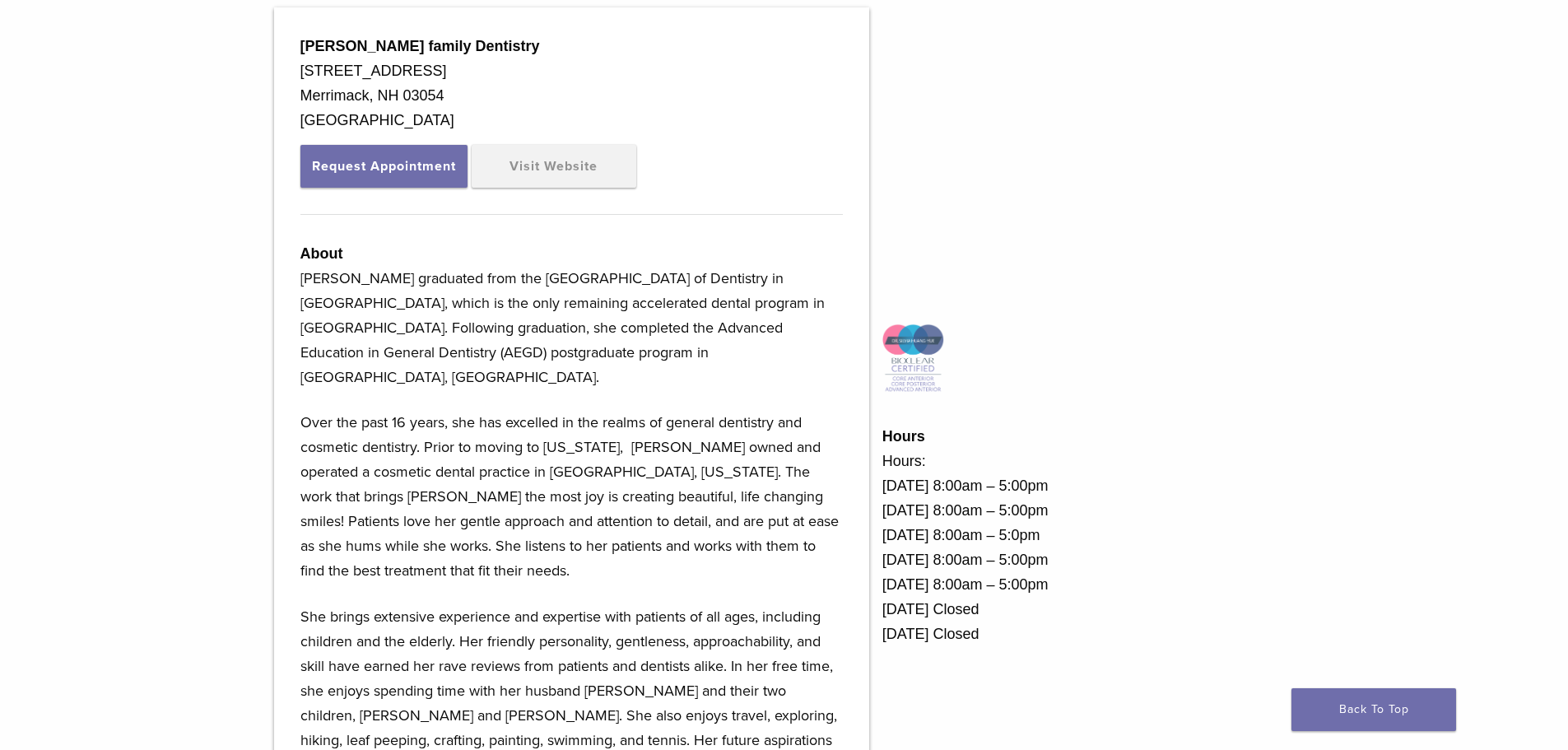
scroll to position [576, 0]
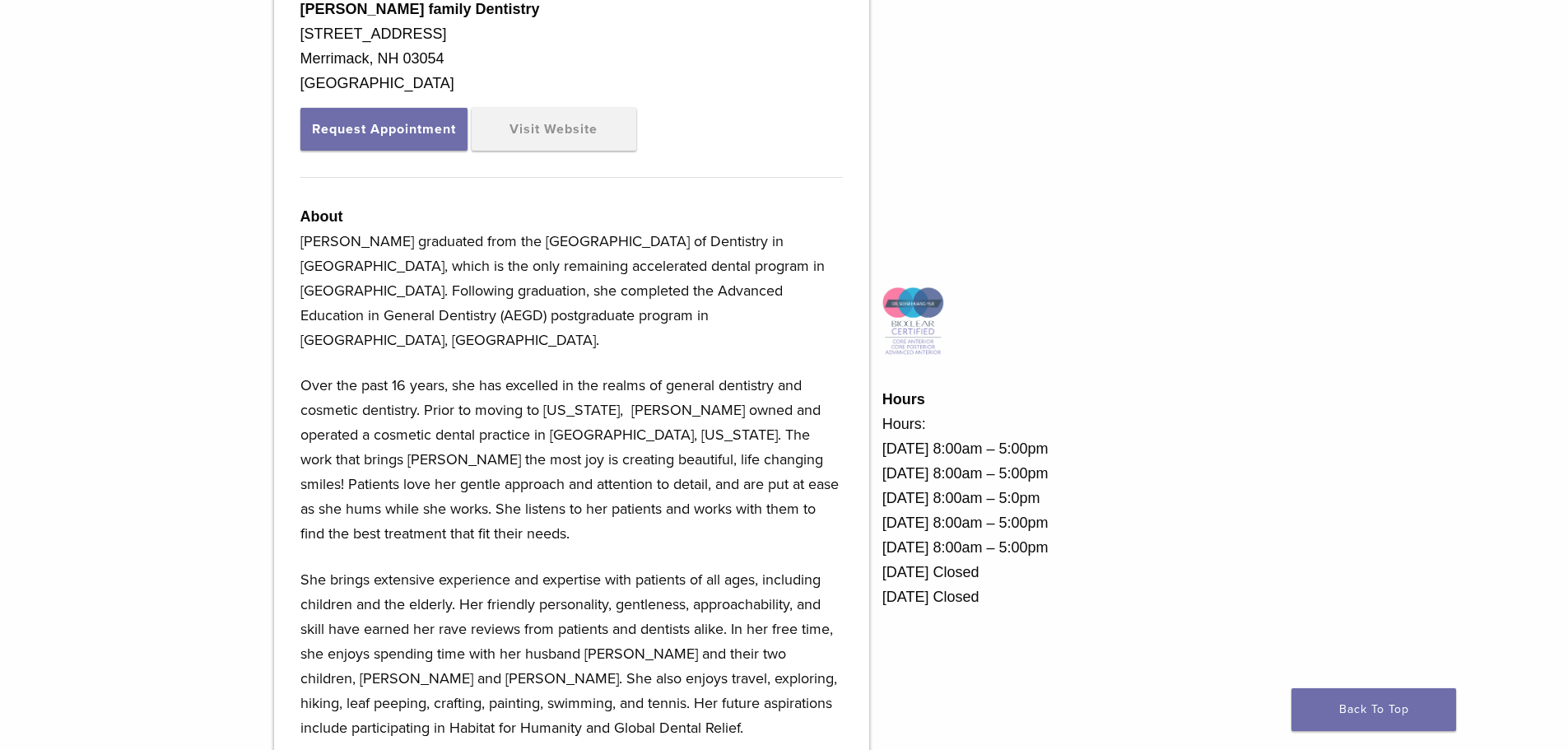
click at [545, 276] on p "[PERSON_NAME] graduated from the [GEOGRAPHIC_DATA] of Dentistry in [GEOGRAPHIC_…" at bounding box center [571, 290] width 542 height 123
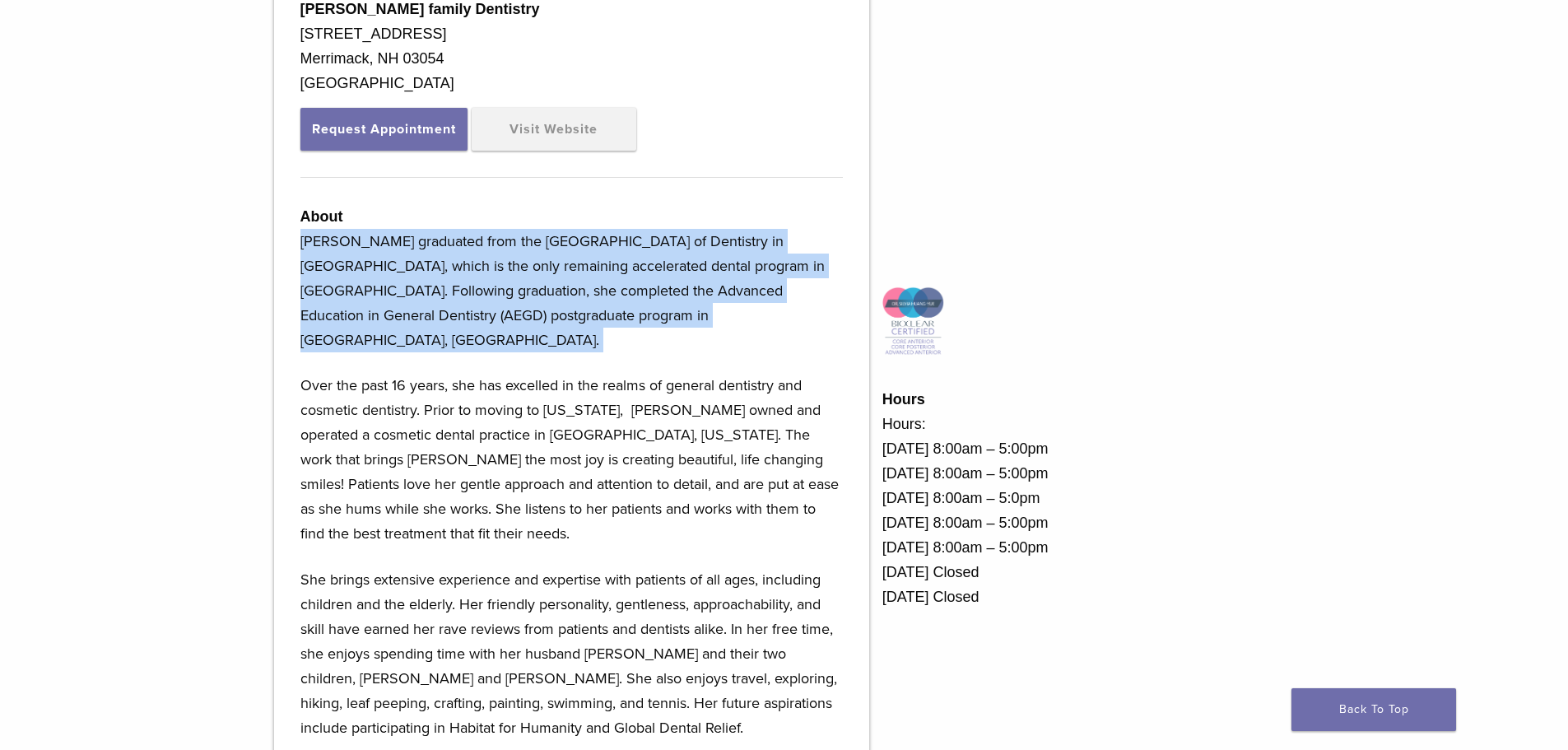
click at [545, 276] on p "[PERSON_NAME] graduated from the [GEOGRAPHIC_DATA] of Dentistry in [GEOGRAPHIC_…" at bounding box center [571, 290] width 542 height 123
click at [689, 273] on p "[PERSON_NAME] graduated from the [GEOGRAPHIC_DATA] of Dentistry in [GEOGRAPHIC_…" at bounding box center [571, 290] width 542 height 123
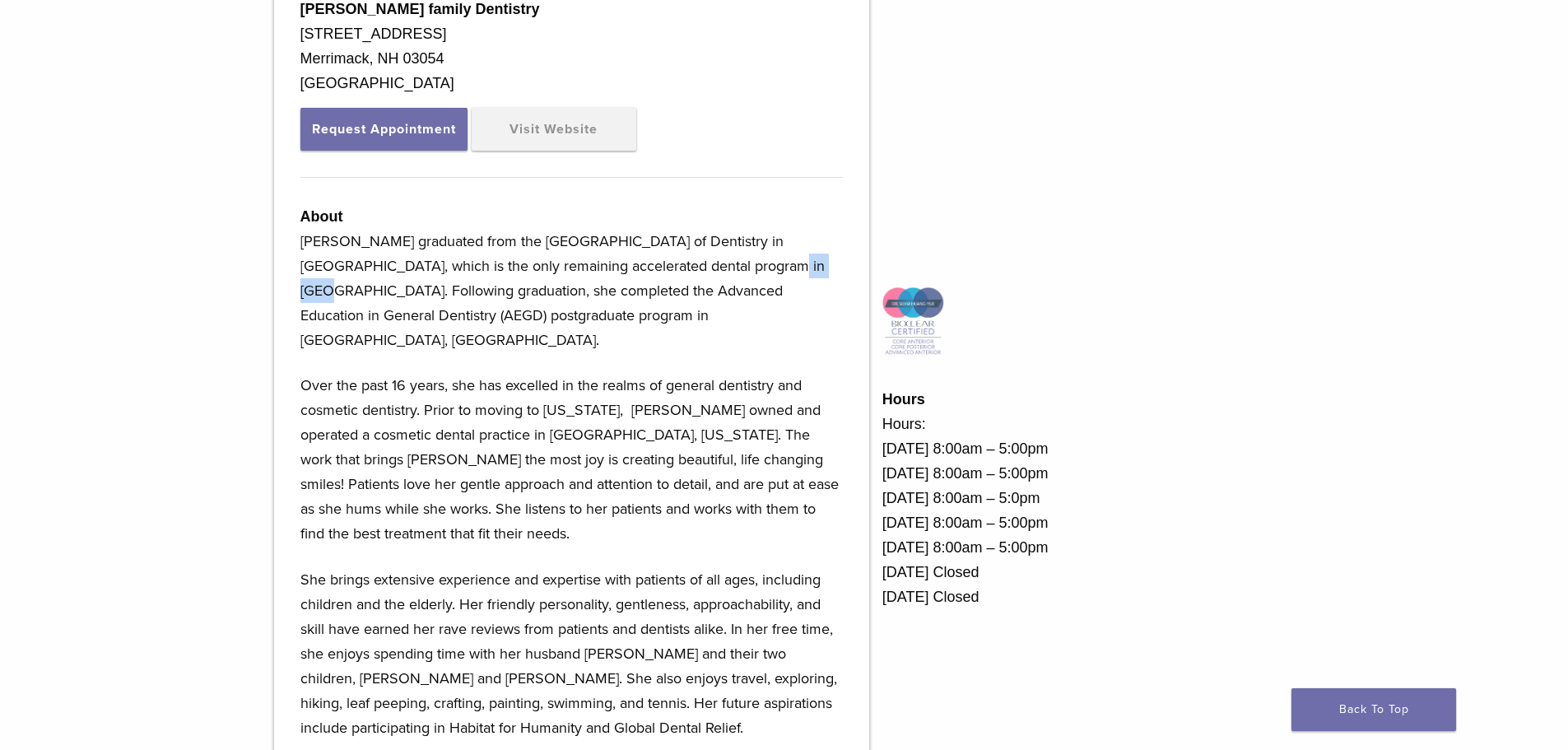
click at [689, 273] on p "[PERSON_NAME] graduated from the [GEOGRAPHIC_DATA] of Dentistry in [GEOGRAPHIC_…" at bounding box center [571, 290] width 542 height 123
click at [639, 464] on p "Over the past 16 years, she has excelled in the realms of general dentistry and…" at bounding box center [571, 459] width 542 height 173
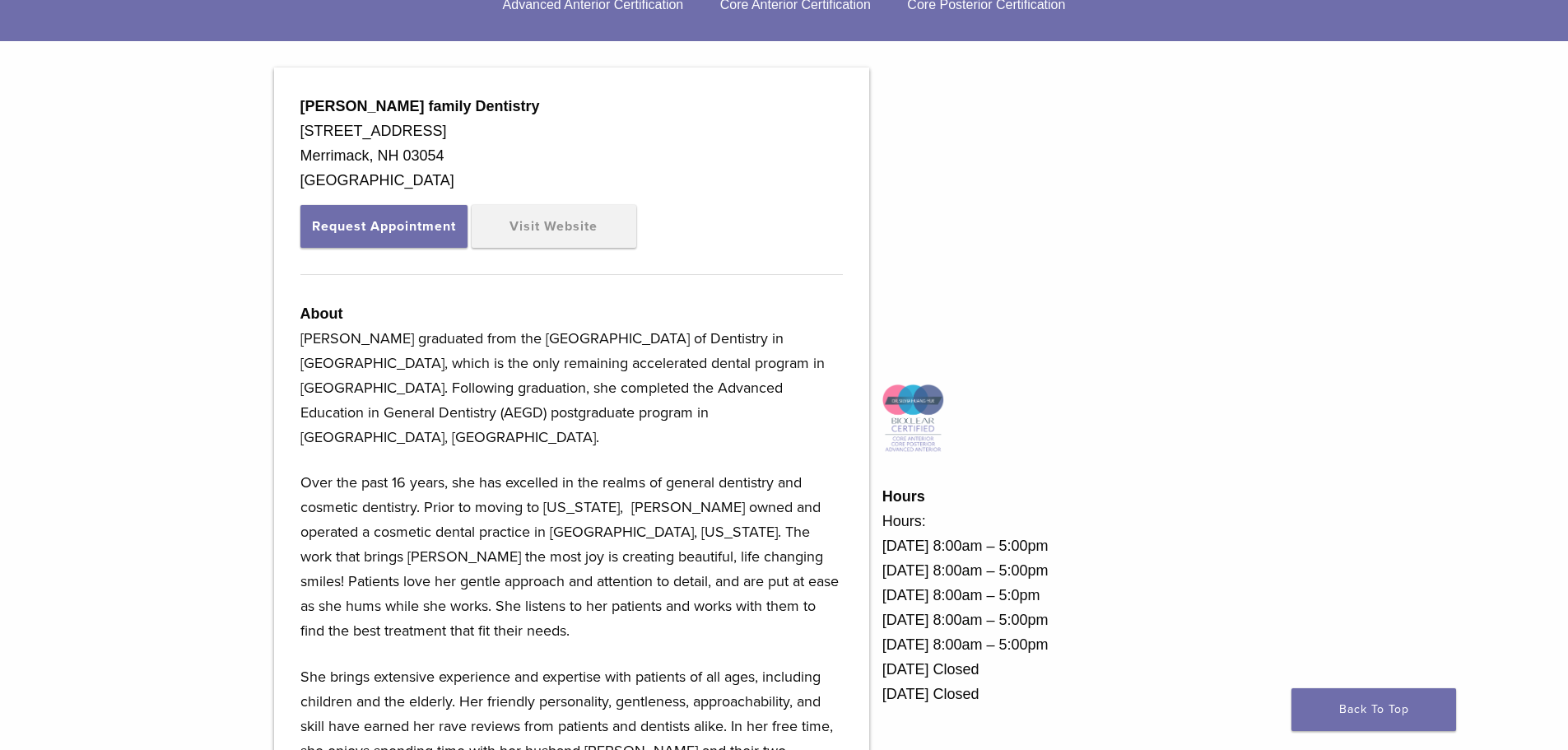
scroll to position [502, 0]
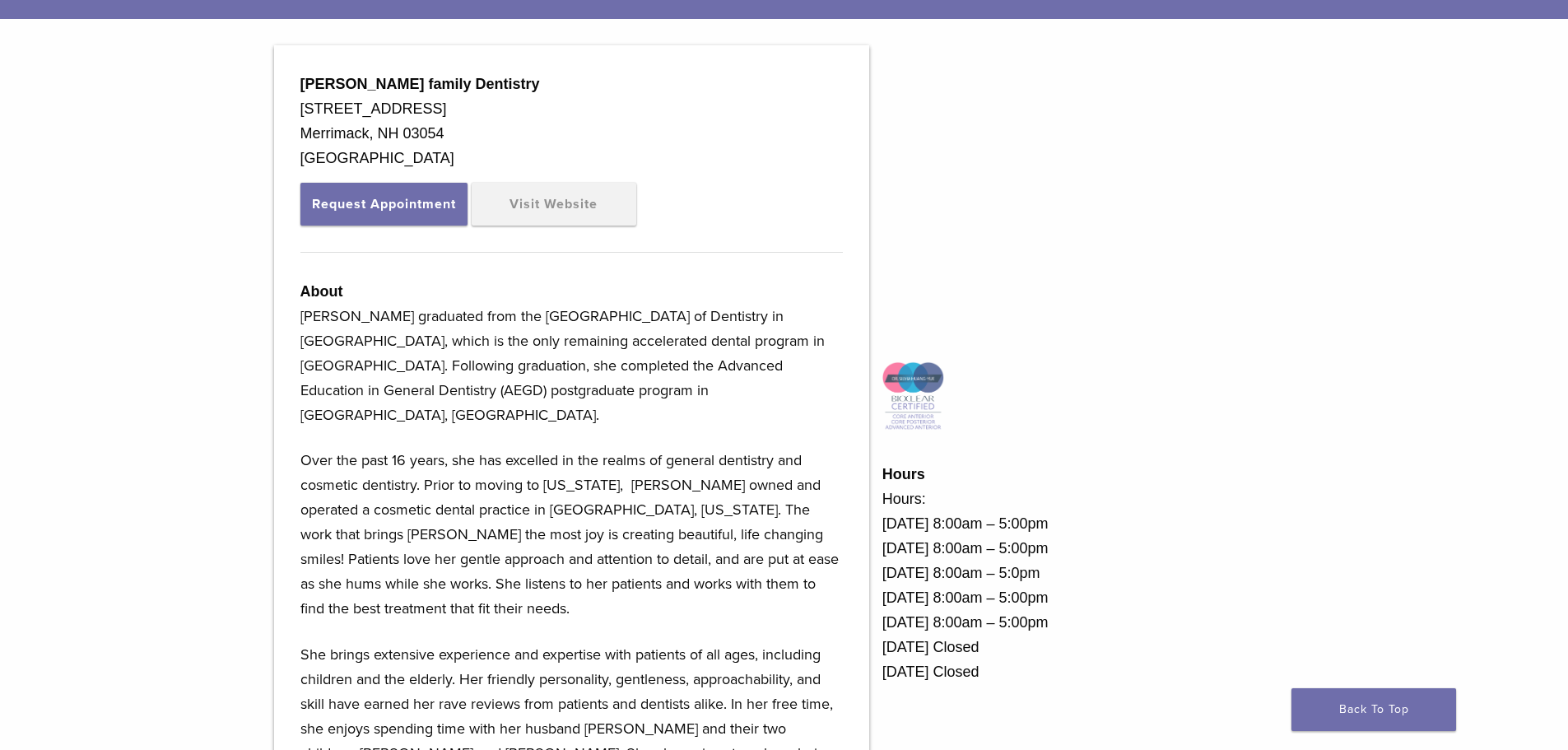
click at [470, 205] on div "Request Appointment Visit Website" at bounding box center [571, 204] width 542 height 43
click at [482, 205] on link "Visit Website" at bounding box center [554, 204] width 165 height 43
